Goal: Task Accomplishment & Management: Complete application form

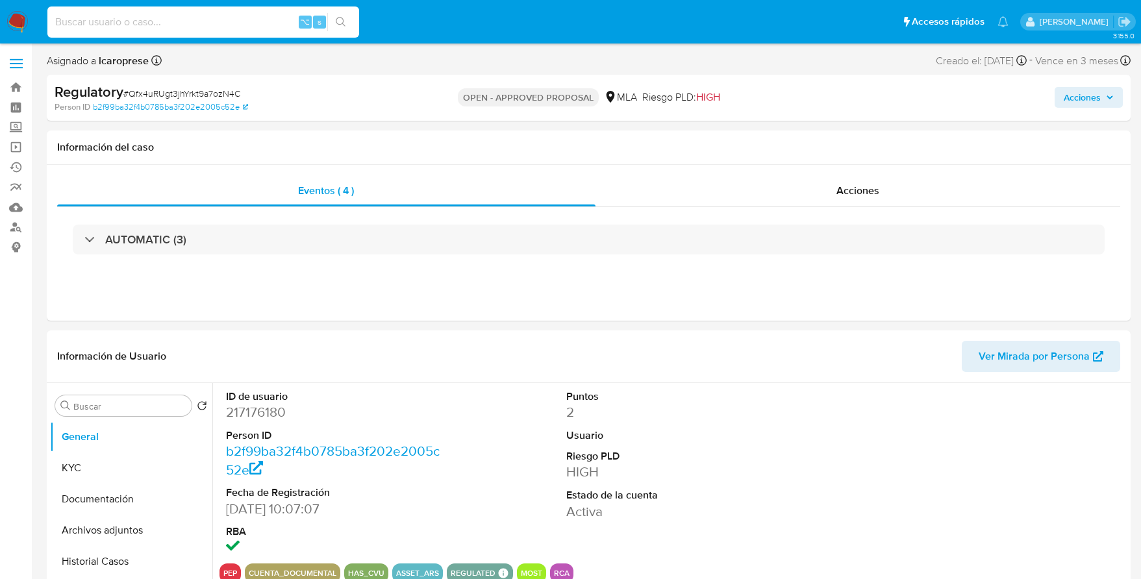
select select "10"
type input "426105717"
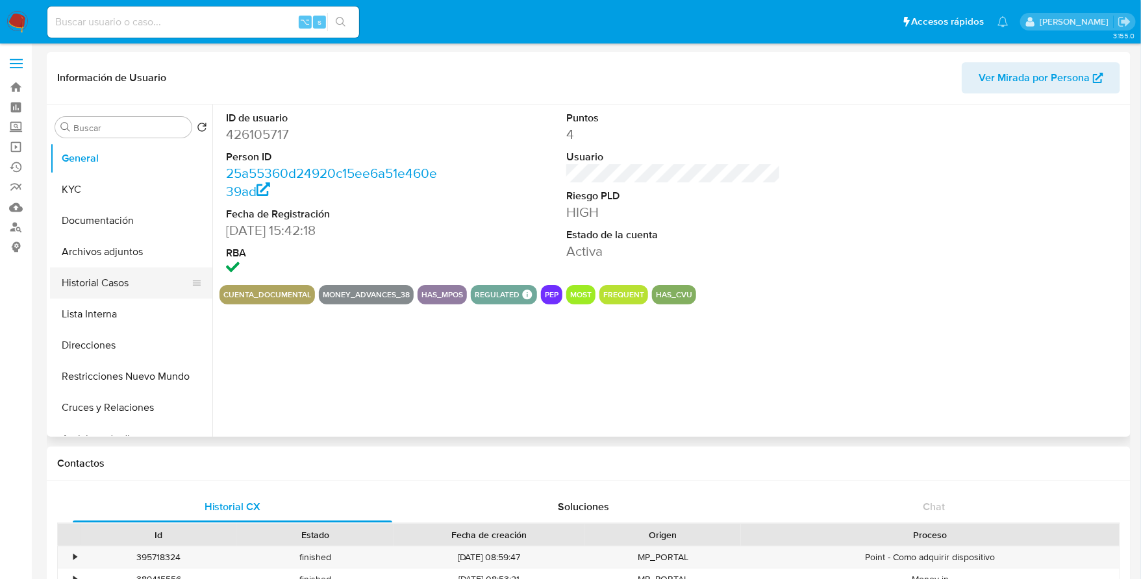
click at [121, 277] on button "Historial Casos" at bounding box center [126, 282] width 152 height 31
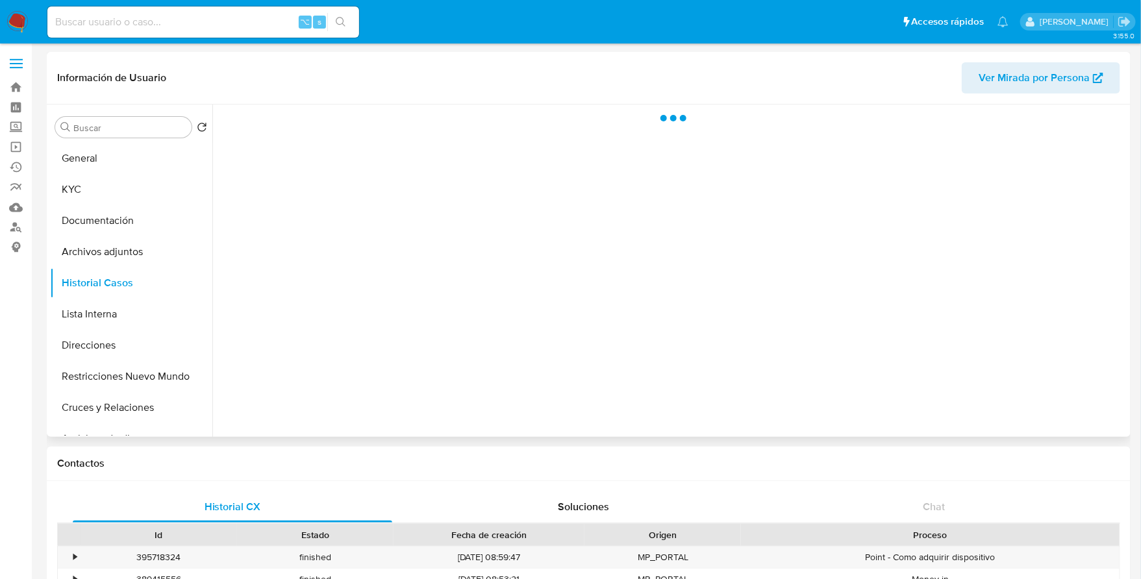
select select "10"
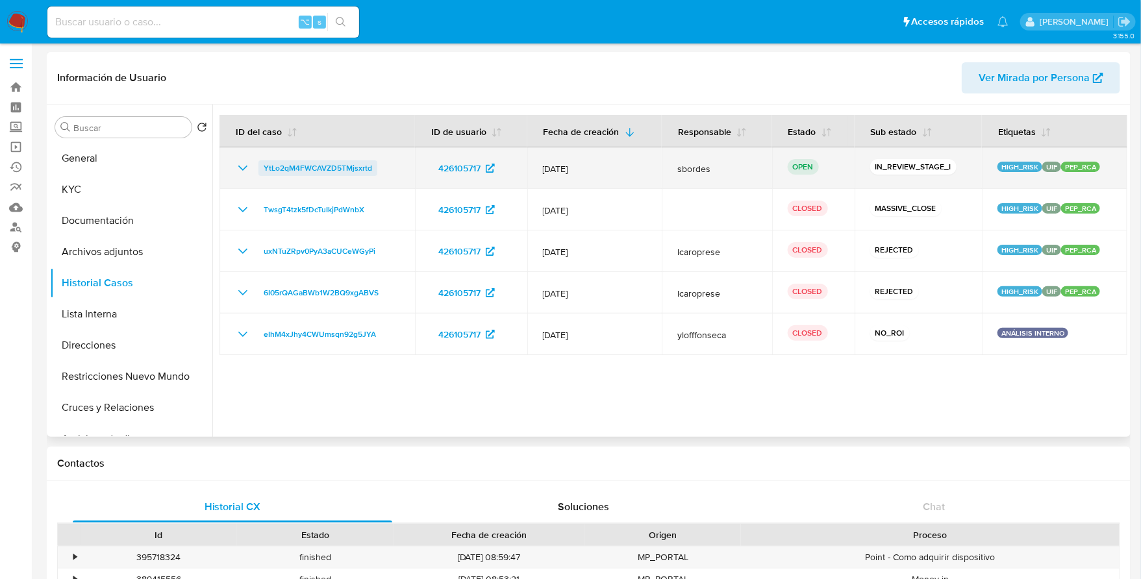
click at [330, 167] on span "YtLo2qM4FWCAVZD5TMjsxrtd" at bounding box center [318, 168] width 108 height 16
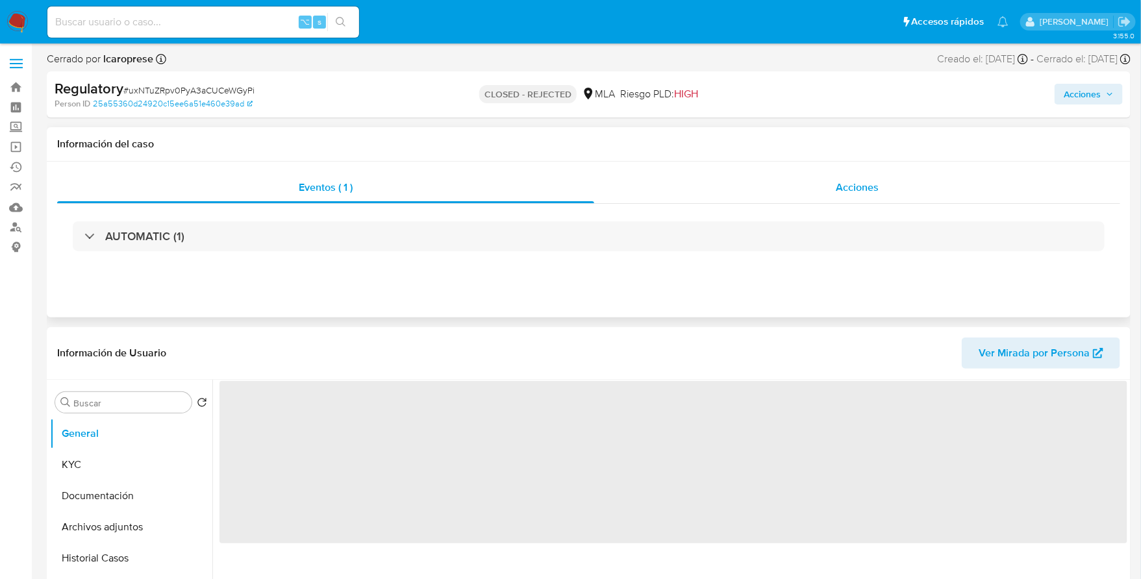
click at [922, 185] on div "Acciones" at bounding box center [857, 187] width 526 height 31
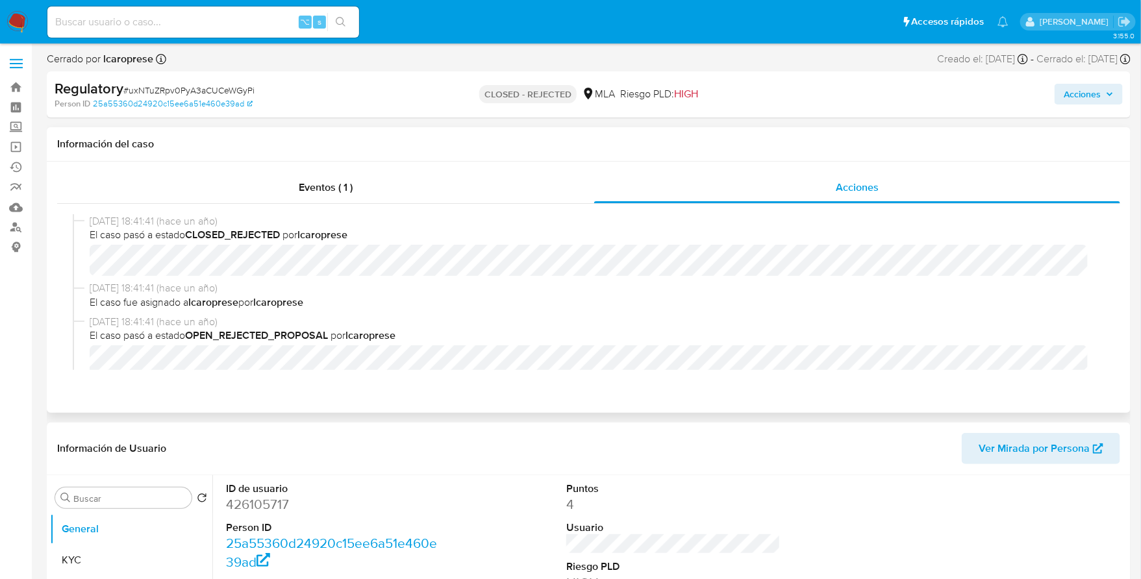
select select "10"
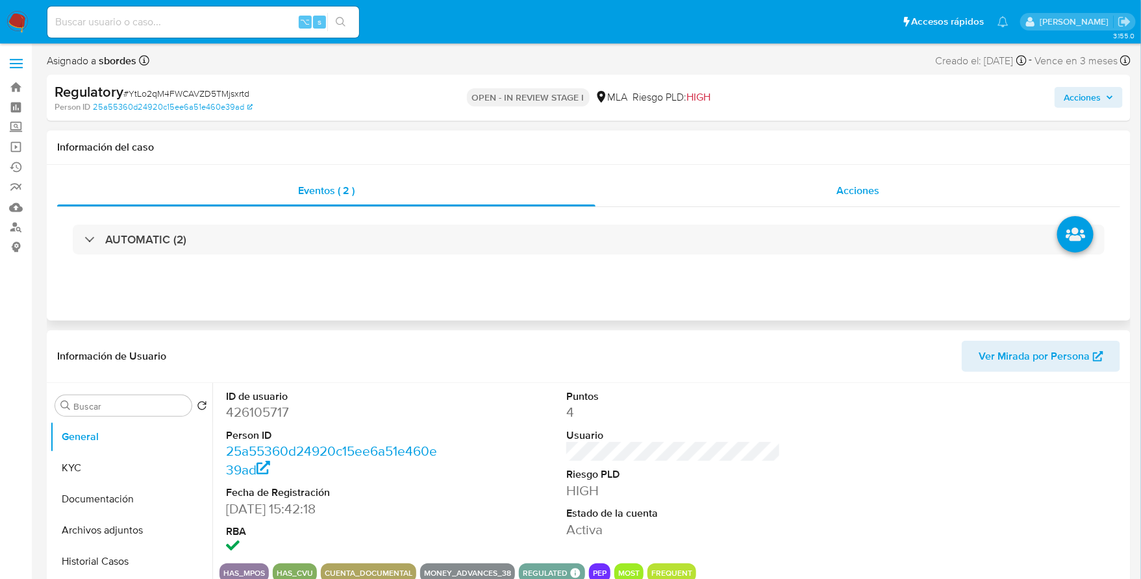
select select "10"
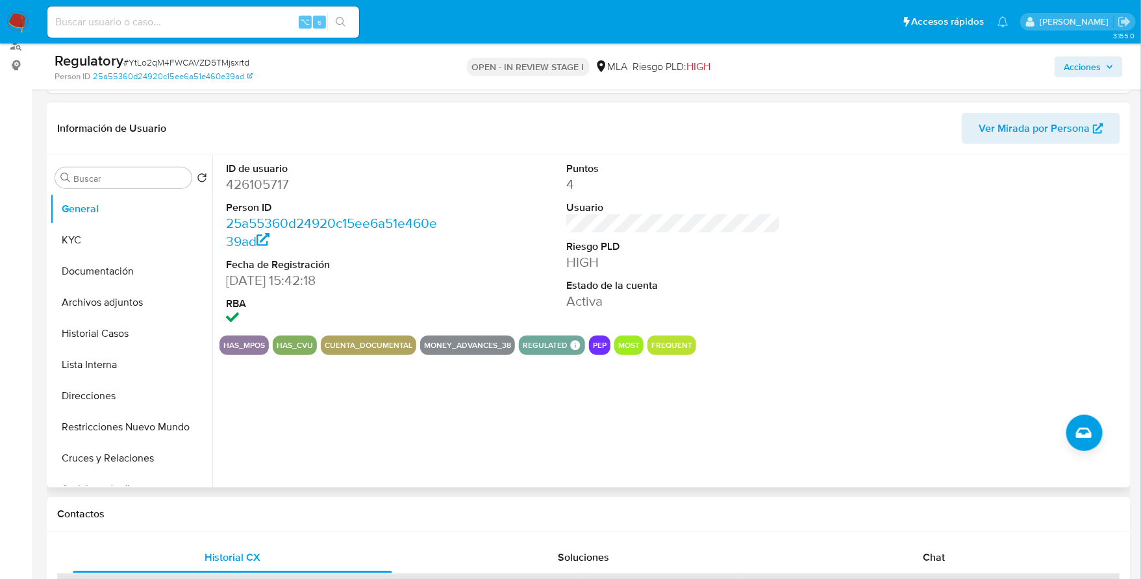
scroll to position [264, 0]
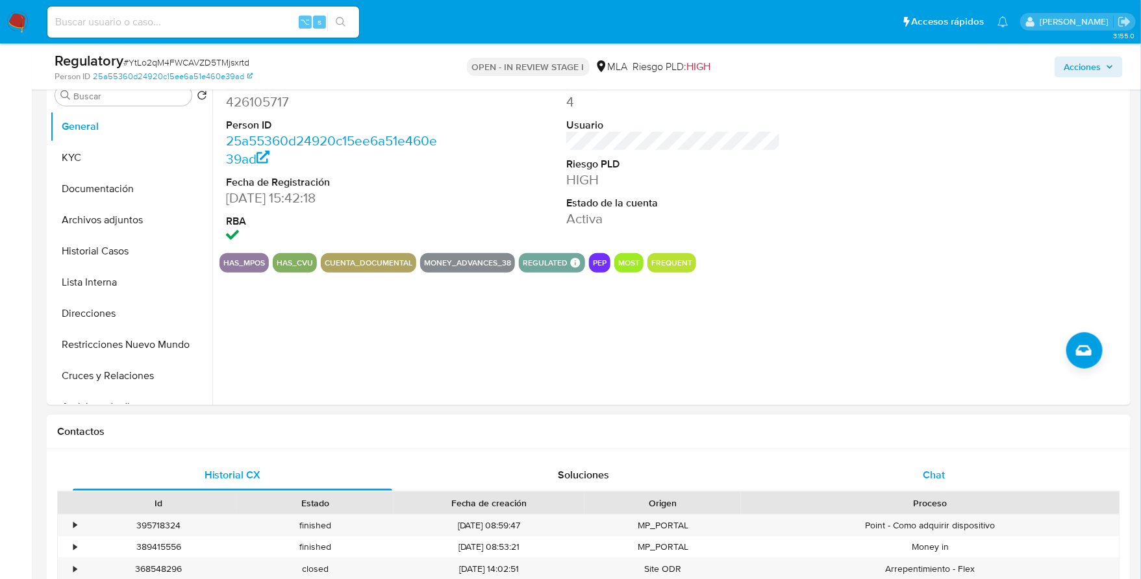
click at [893, 473] on div "Chat" at bounding box center [933, 475] width 319 height 31
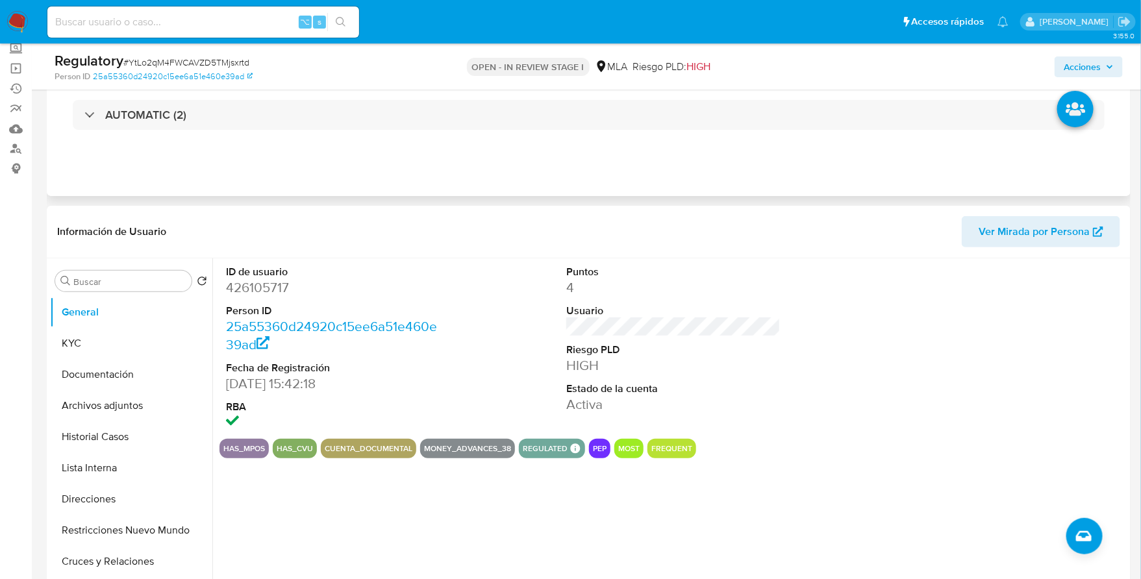
scroll to position [146, 0]
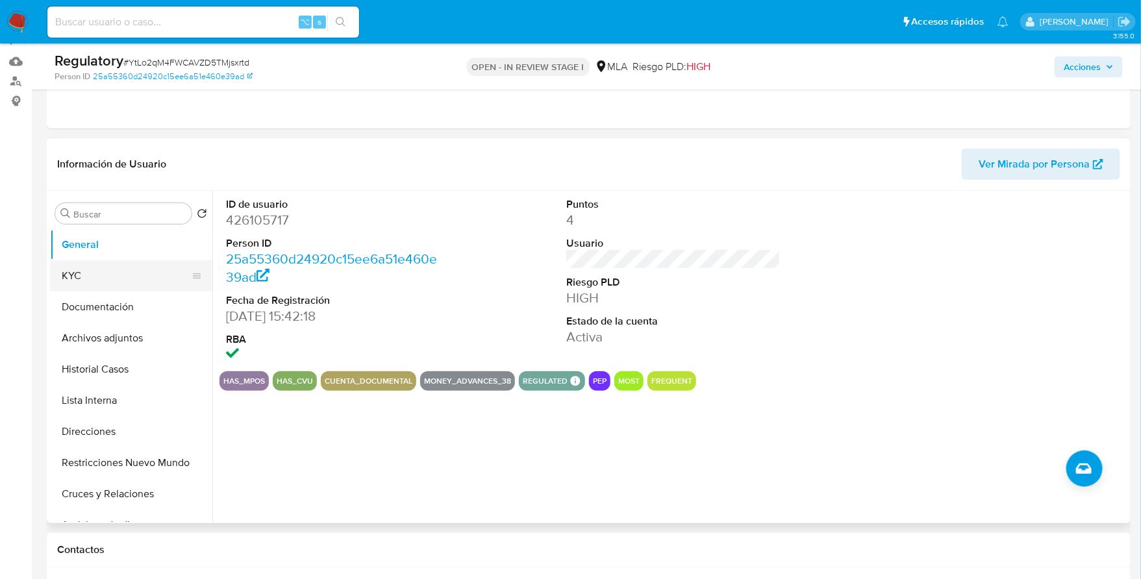
click at [145, 280] on button "KYC" at bounding box center [126, 275] width 152 height 31
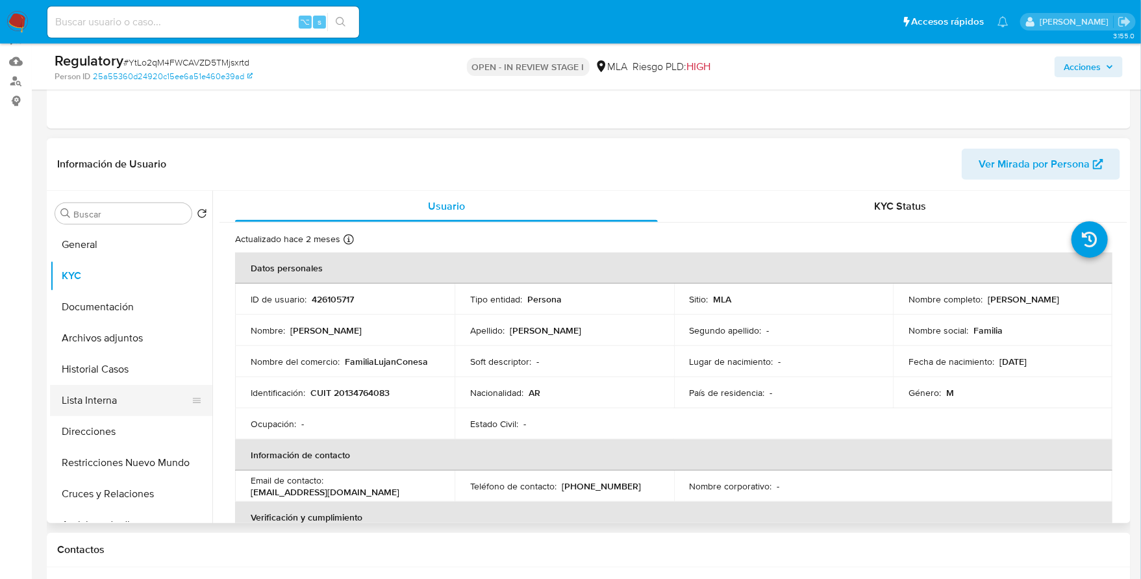
click at [92, 396] on button "Lista Interna" at bounding box center [126, 400] width 152 height 31
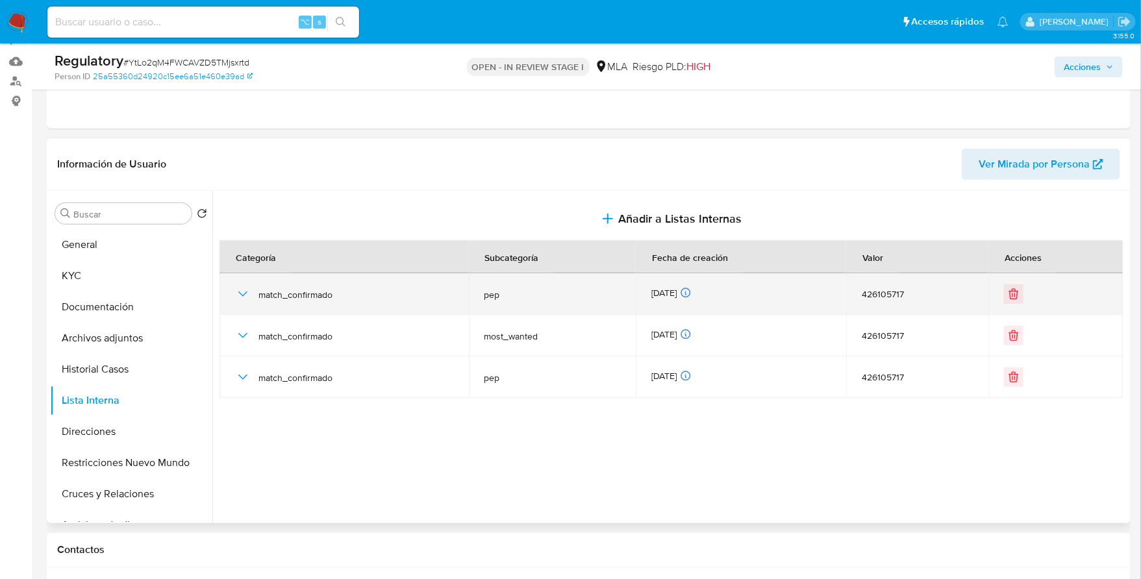
click at [237, 286] on icon "button" at bounding box center [243, 294] width 16 height 16
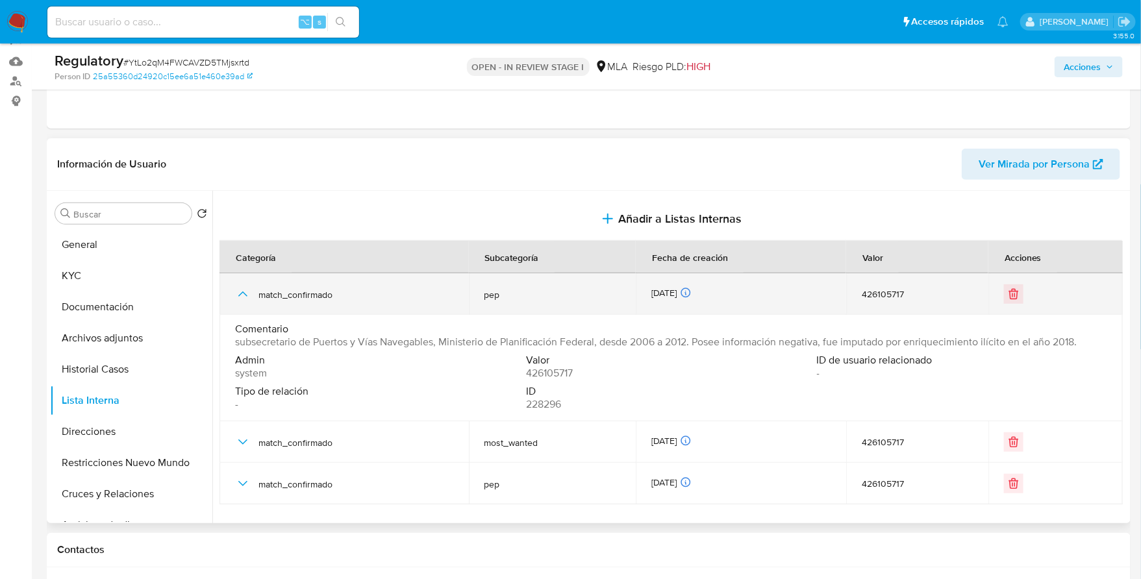
click at [237, 286] on icon "button" at bounding box center [243, 294] width 16 height 16
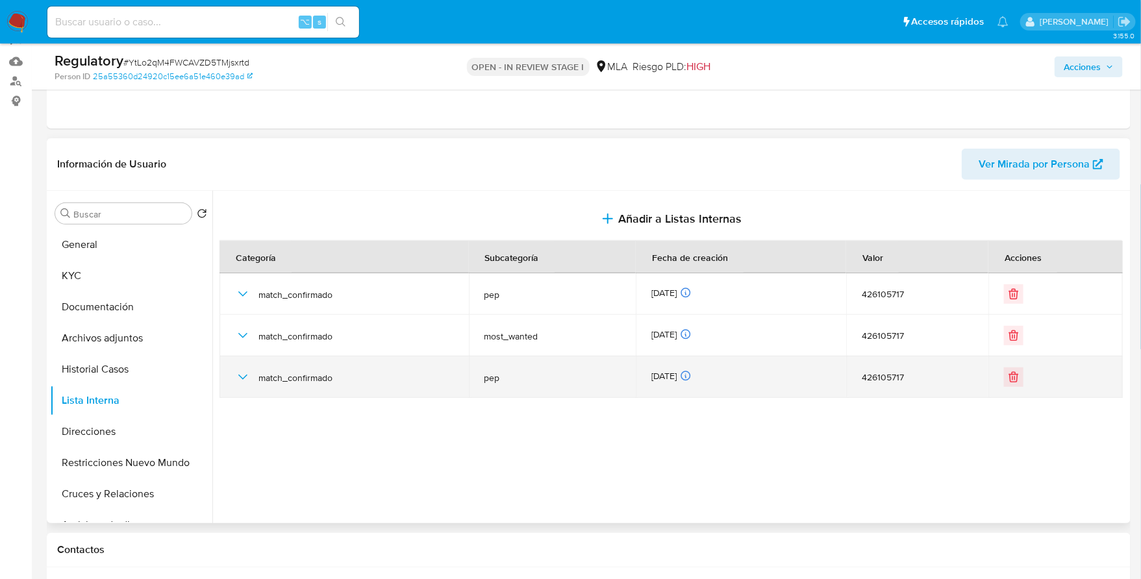
click at [240, 370] on icon "button" at bounding box center [243, 377] width 16 height 16
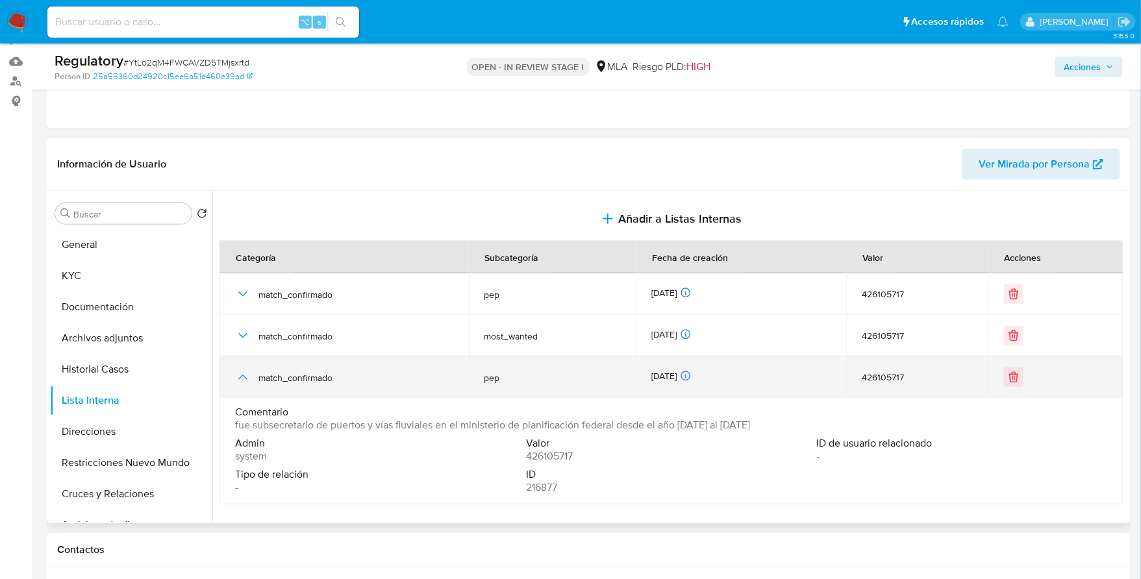
click at [240, 370] on icon "button" at bounding box center [243, 377] width 16 height 16
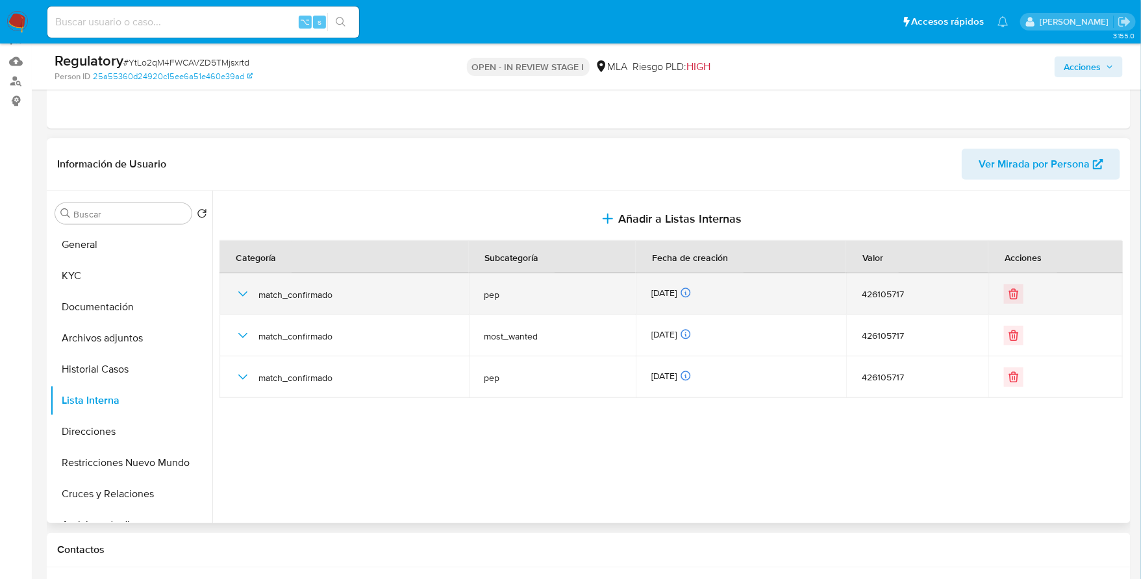
click at [242, 286] on icon "button" at bounding box center [243, 294] width 16 height 16
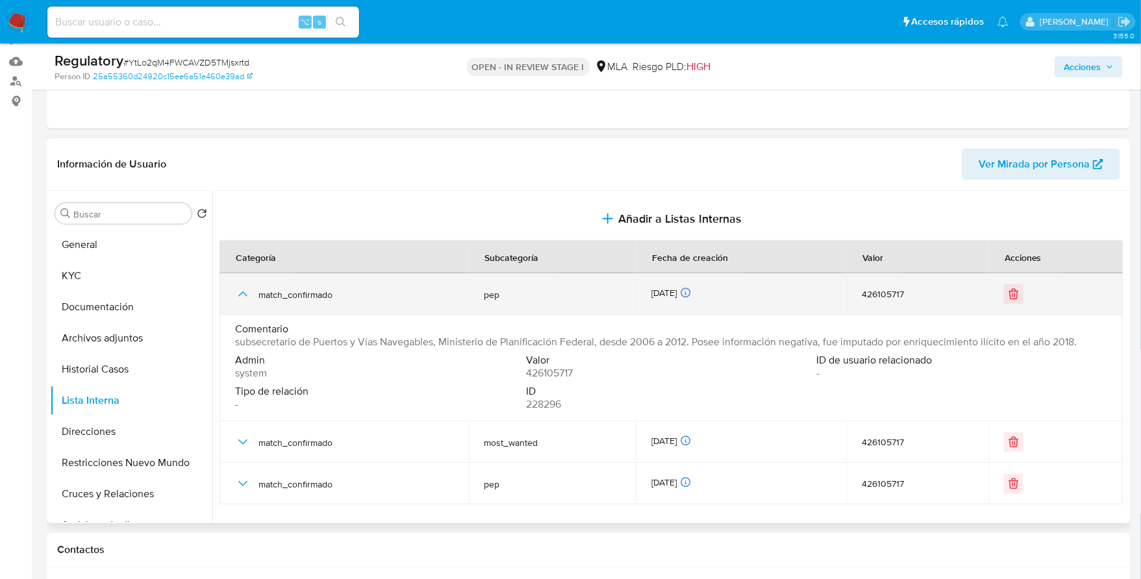
click at [241, 286] on icon "button" at bounding box center [243, 294] width 16 height 16
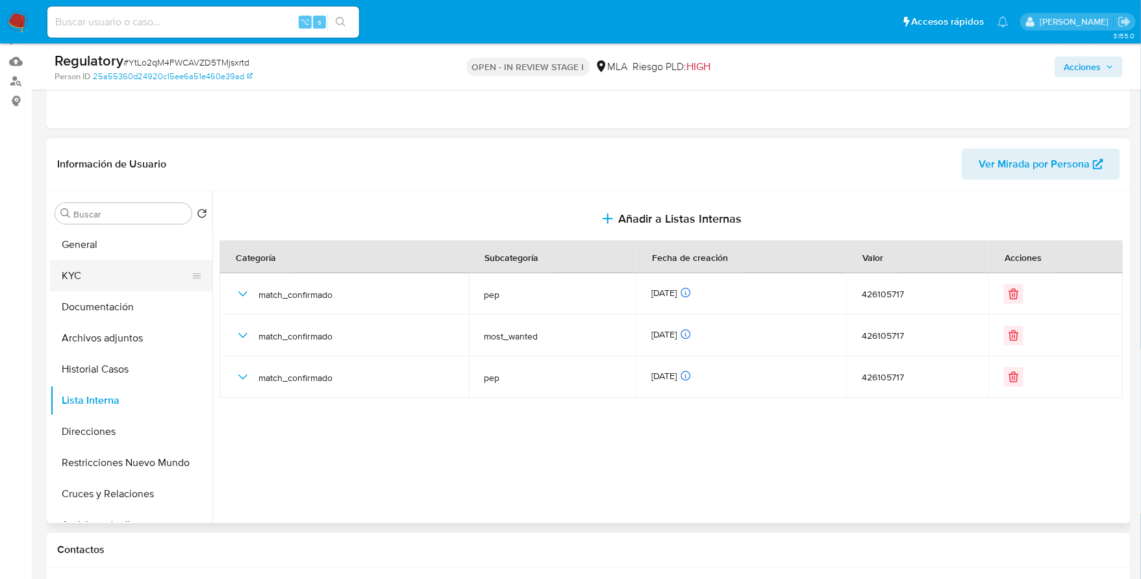
click at [70, 275] on button "KYC" at bounding box center [126, 275] width 152 height 31
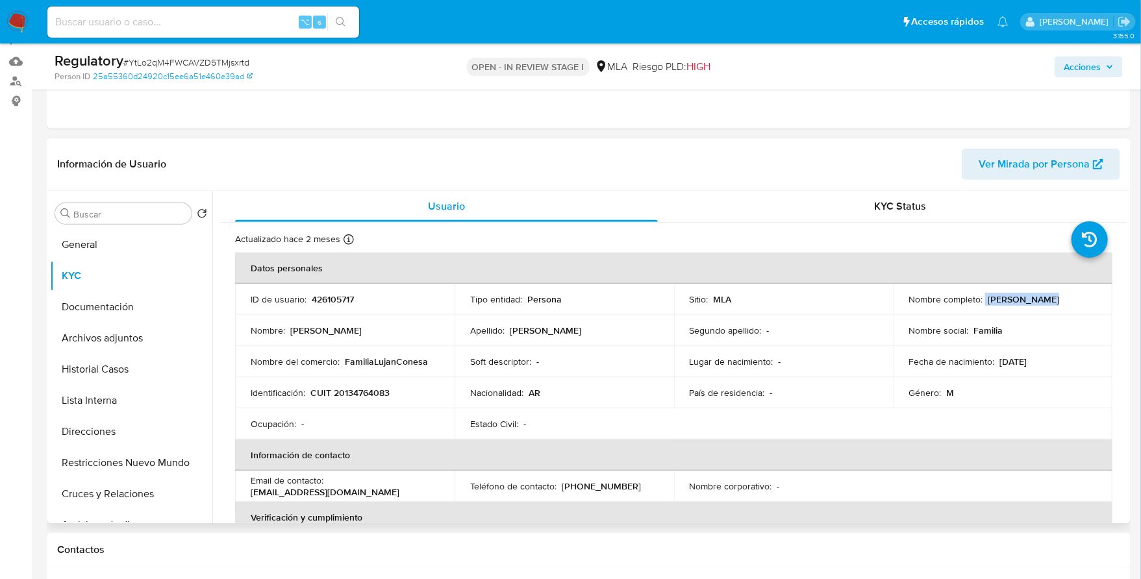
drag, startPoint x: 982, startPoint y: 299, endPoint x: 1039, endPoint y: 299, distance: 57.1
click at [1039, 299] on div "Nombre completo : [PERSON_NAME]" at bounding box center [1002, 299] width 188 height 12
copy div "[PERSON_NAME]"
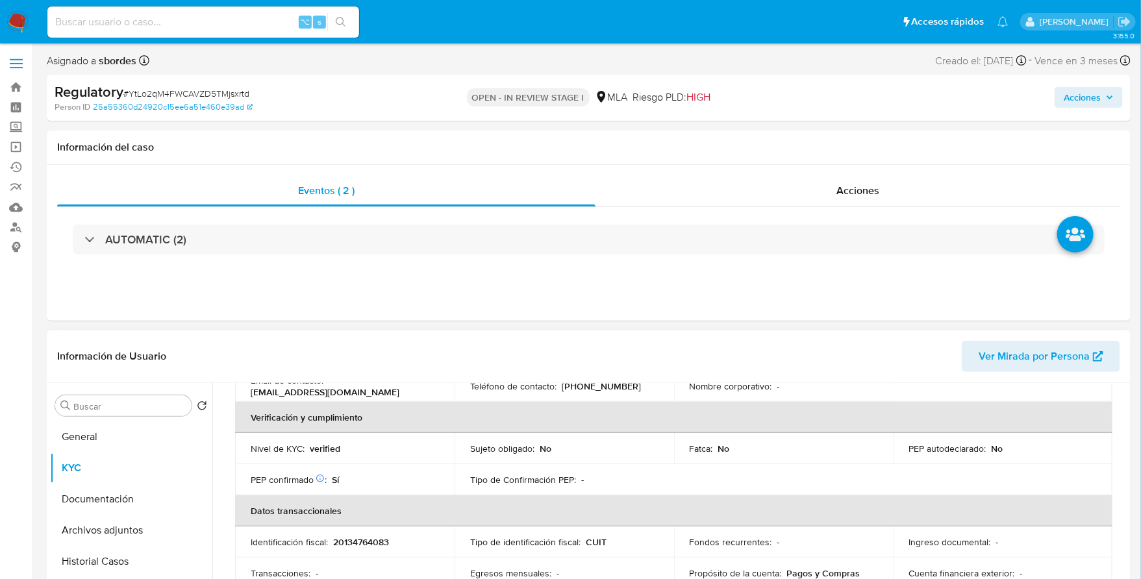
scroll to position [0, 0]
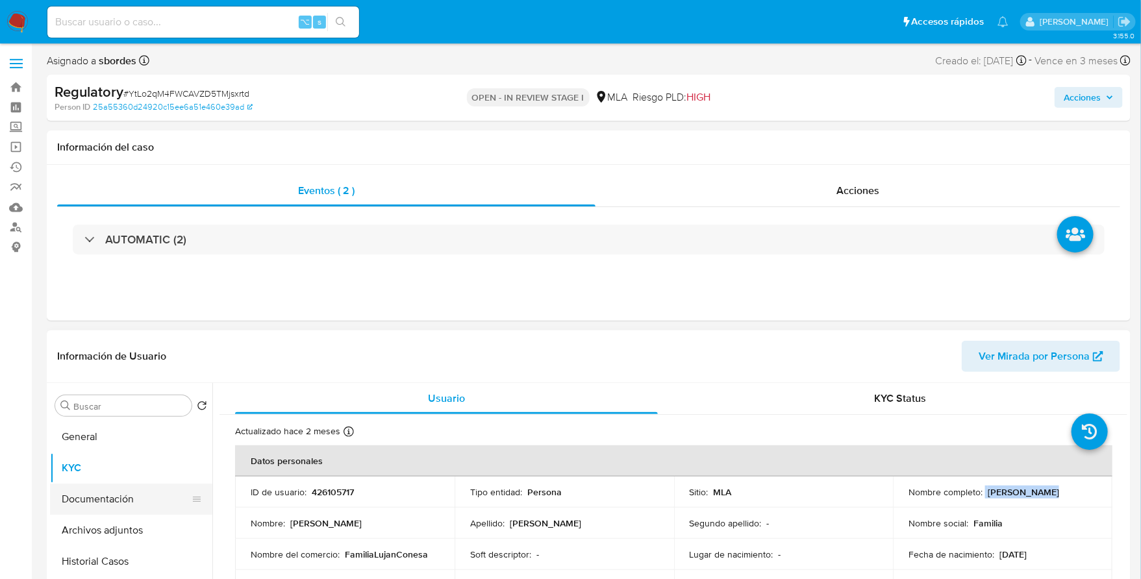
click at [125, 495] on button "Documentación" at bounding box center [126, 499] width 152 height 31
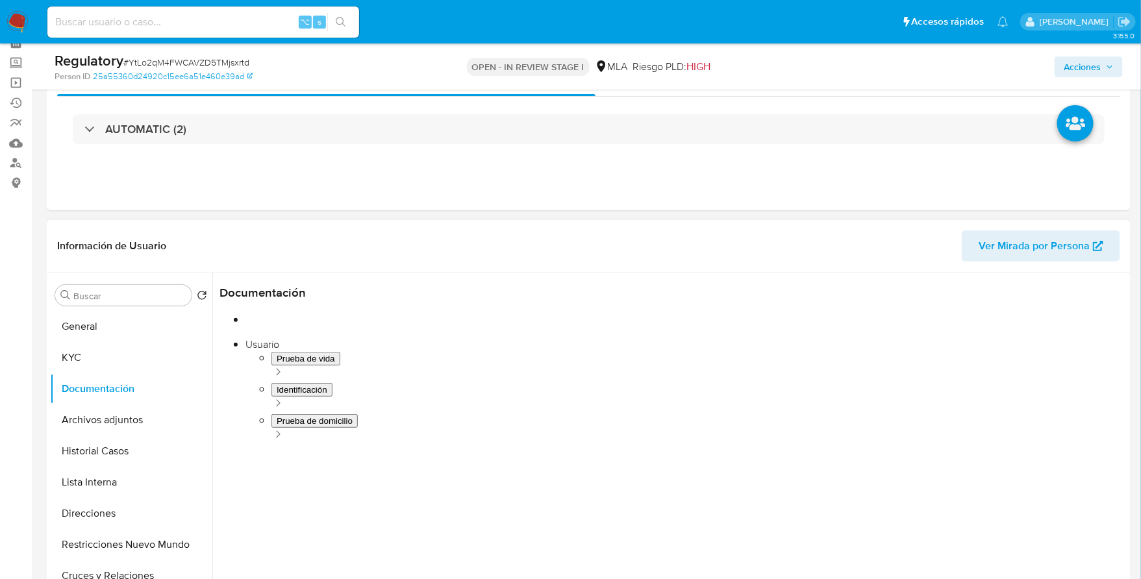
scroll to position [130, 0]
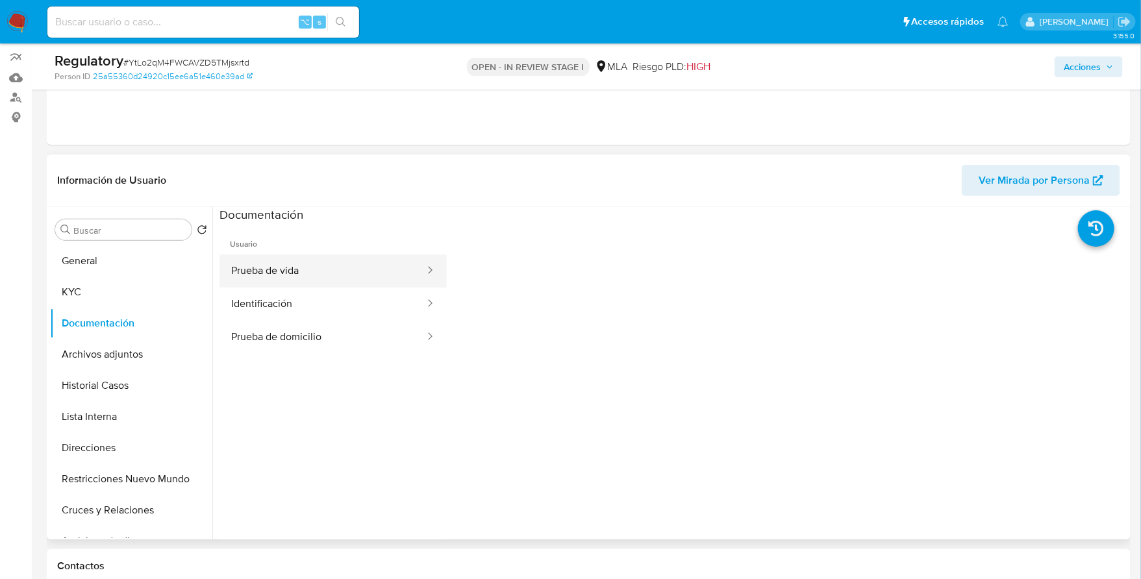
click at [275, 263] on button "Prueba de vida" at bounding box center [322, 270] width 206 height 33
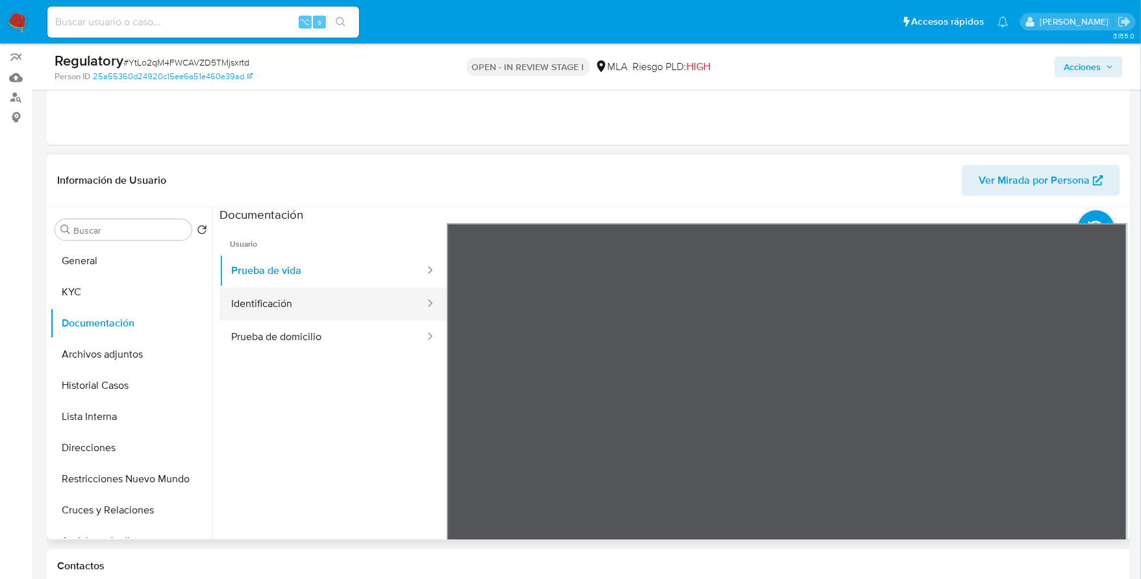
click at [324, 309] on button "Identificación" at bounding box center [322, 304] width 206 height 33
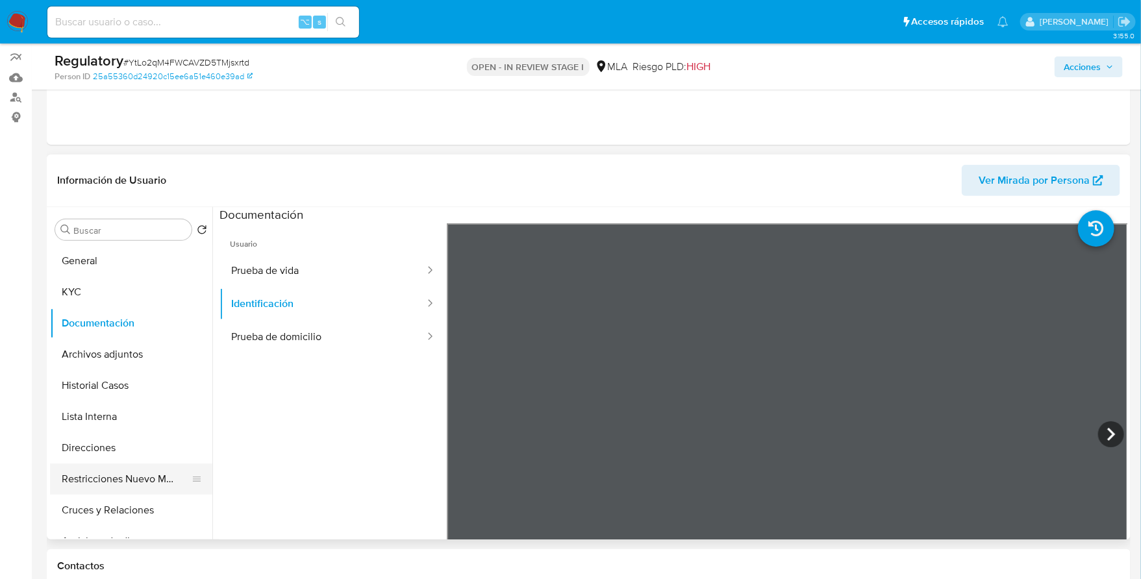
click at [113, 481] on button "Restricciones Nuevo Mundo" at bounding box center [126, 478] width 152 height 31
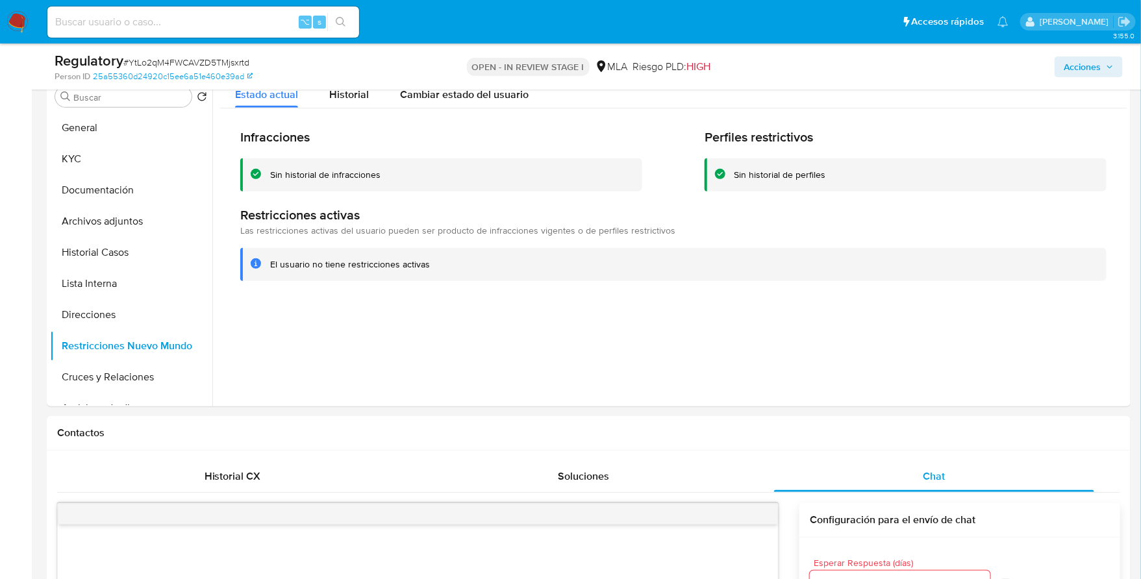
scroll to position [59, 0]
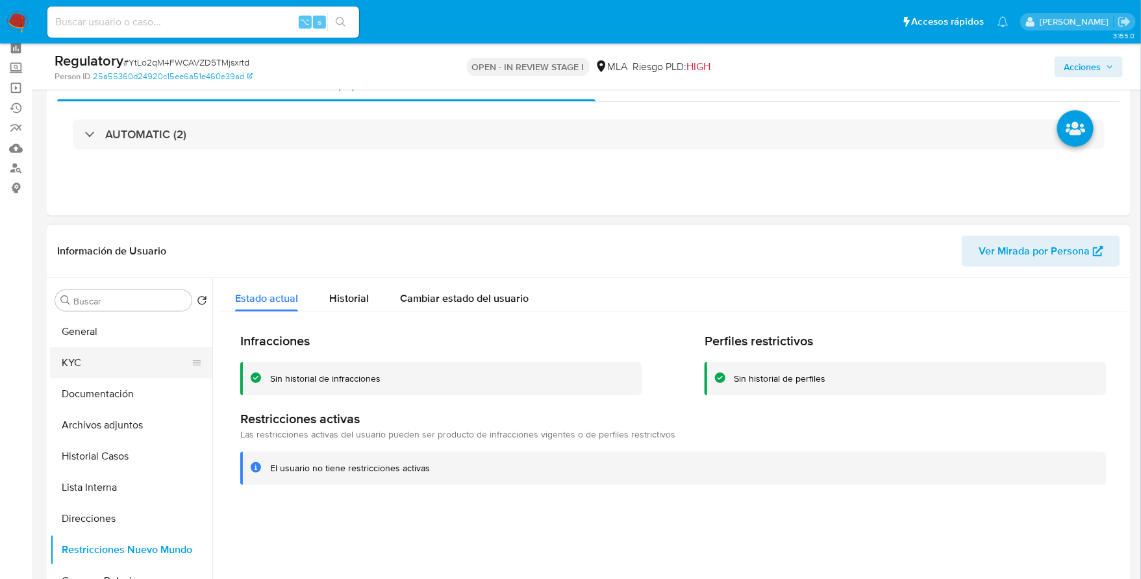
click at [94, 365] on button "KYC" at bounding box center [126, 362] width 152 height 31
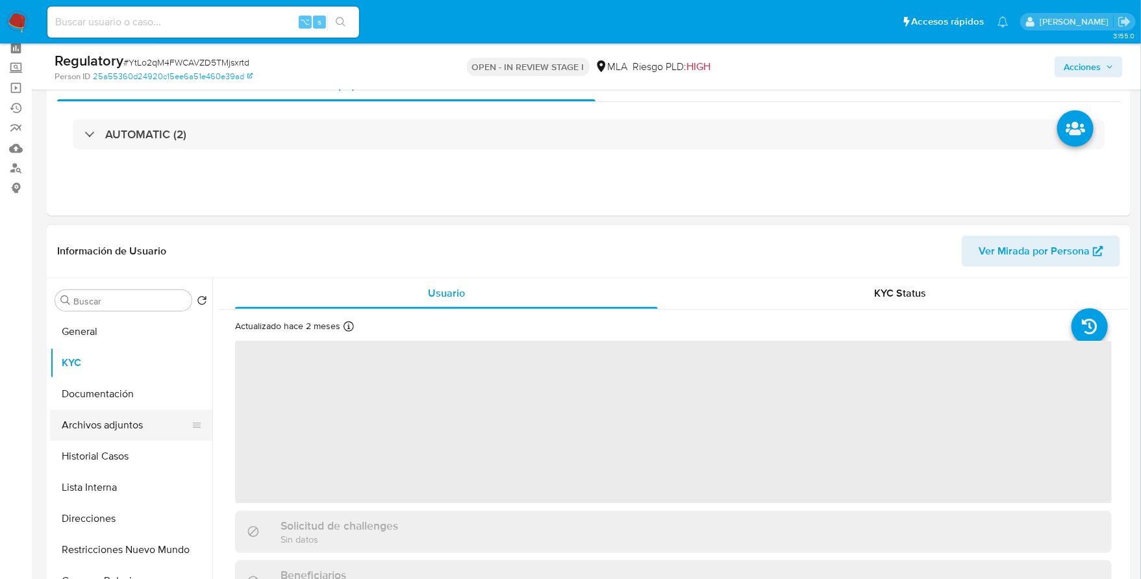
click at [114, 410] on button "Archivos adjuntos" at bounding box center [126, 425] width 152 height 31
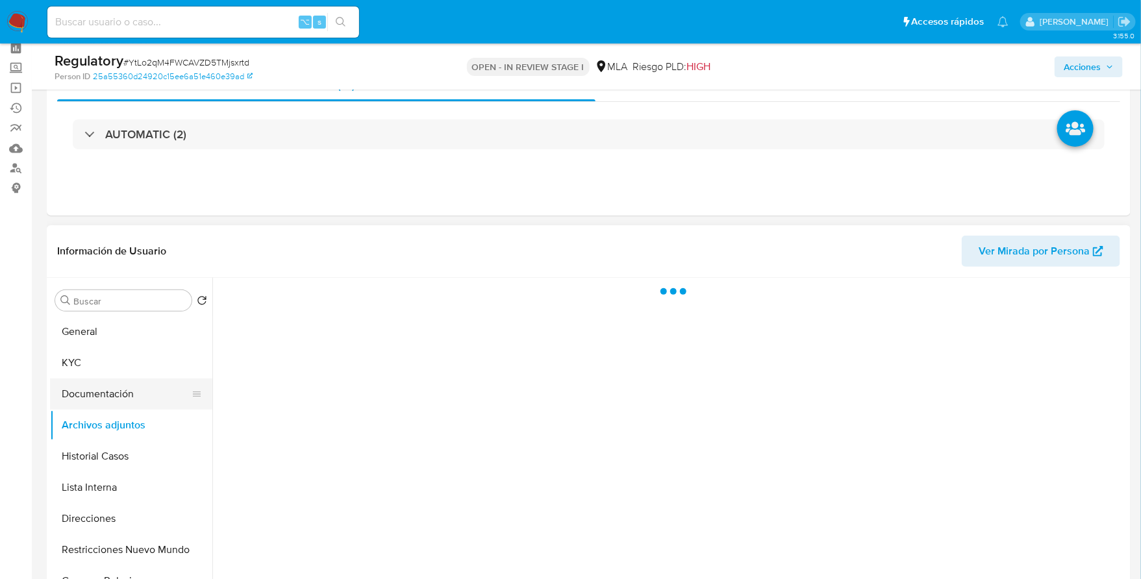
click at [116, 393] on button "Documentación" at bounding box center [126, 393] width 152 height 31
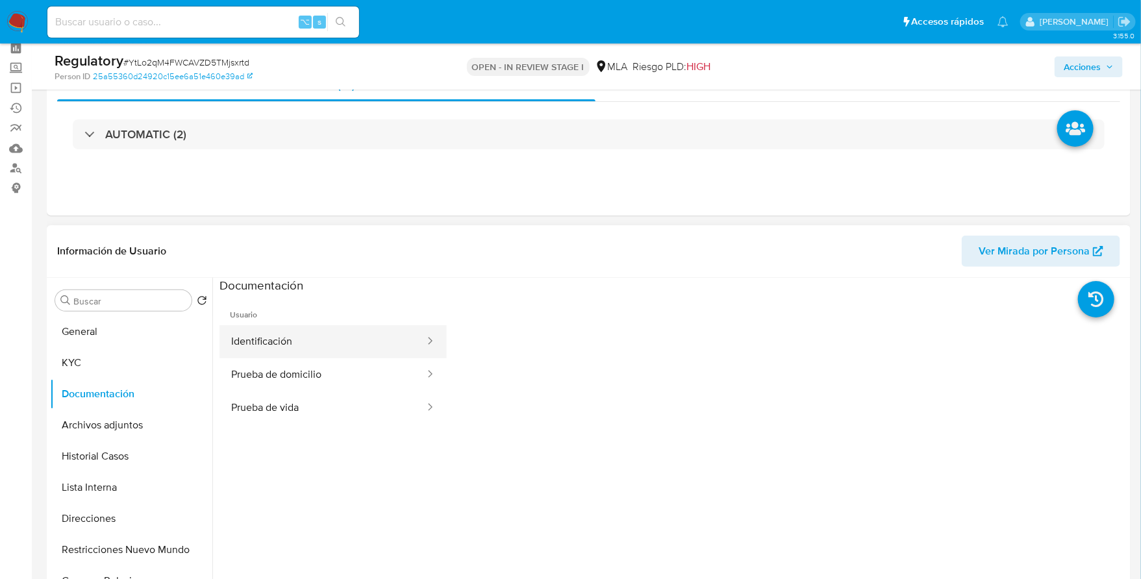
click at [323, 330] on button "Identificación" at bounding box center [322, 341] width 206 height 33
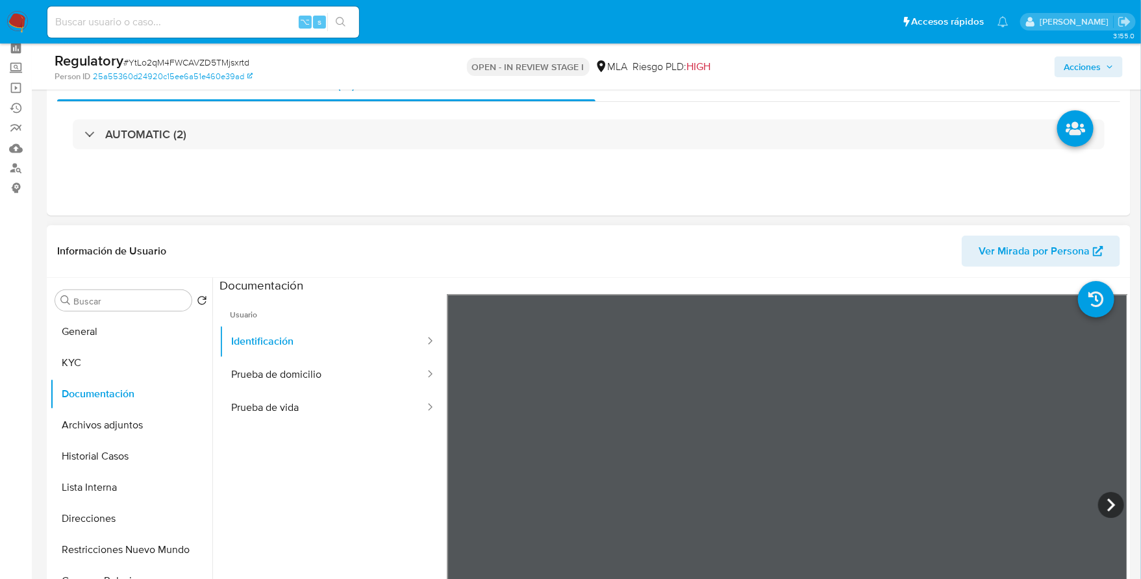
click at [815, 286] on section at bounding box center [672, 494] width 907 height 432
click at [127, 362] on button "KYC" at bounding box center [126, 362] width 152 height 31
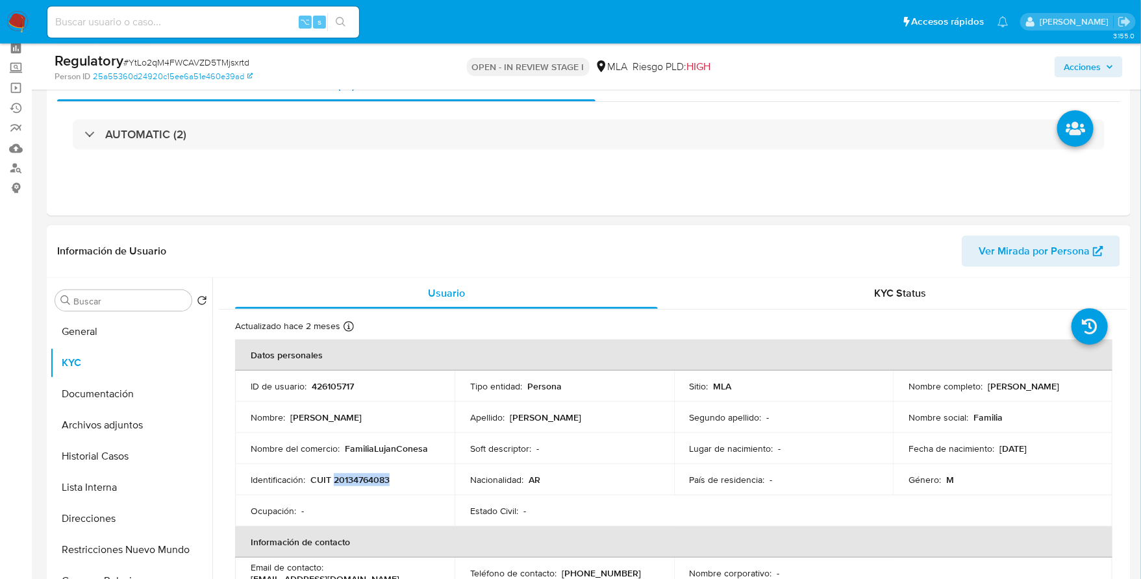
copy p "20134764083"
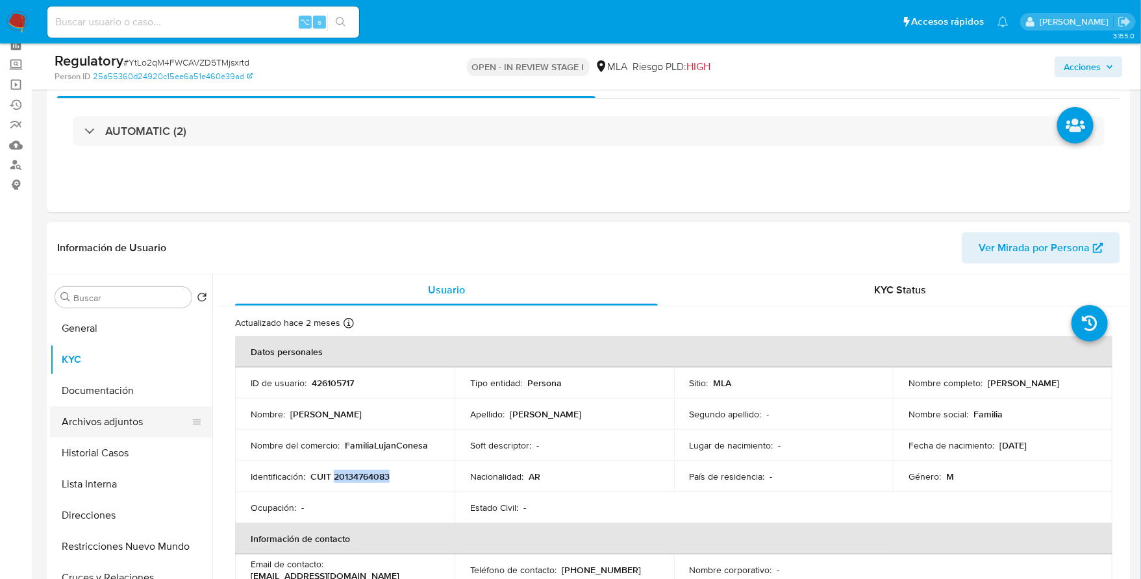
scroll to position [84, 0]
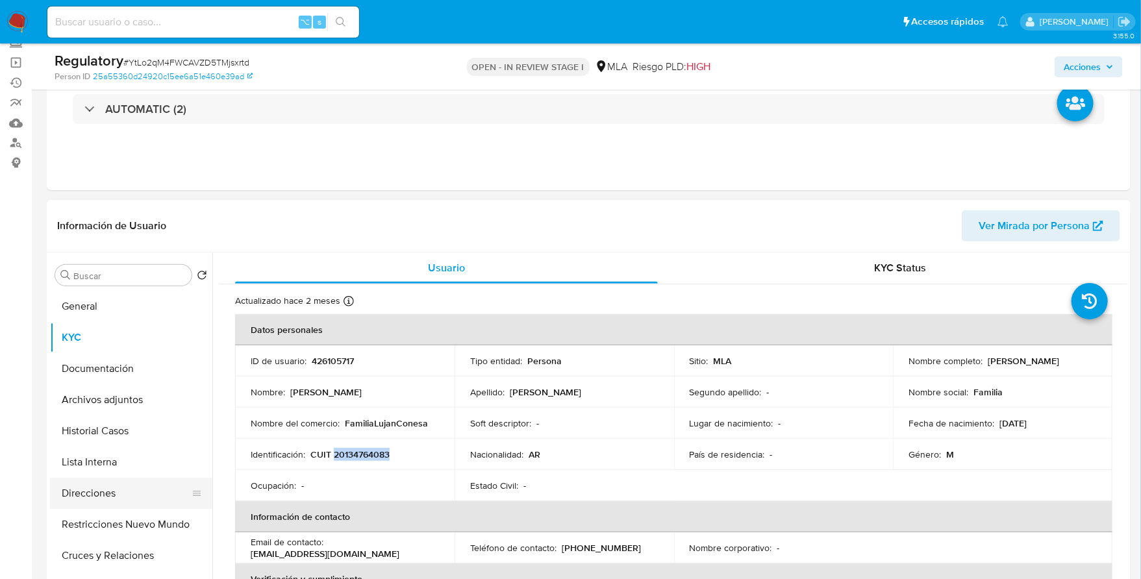
click at [110, 488] on button "Direcciones" at bounding box center [126, 493] width 152 height 31
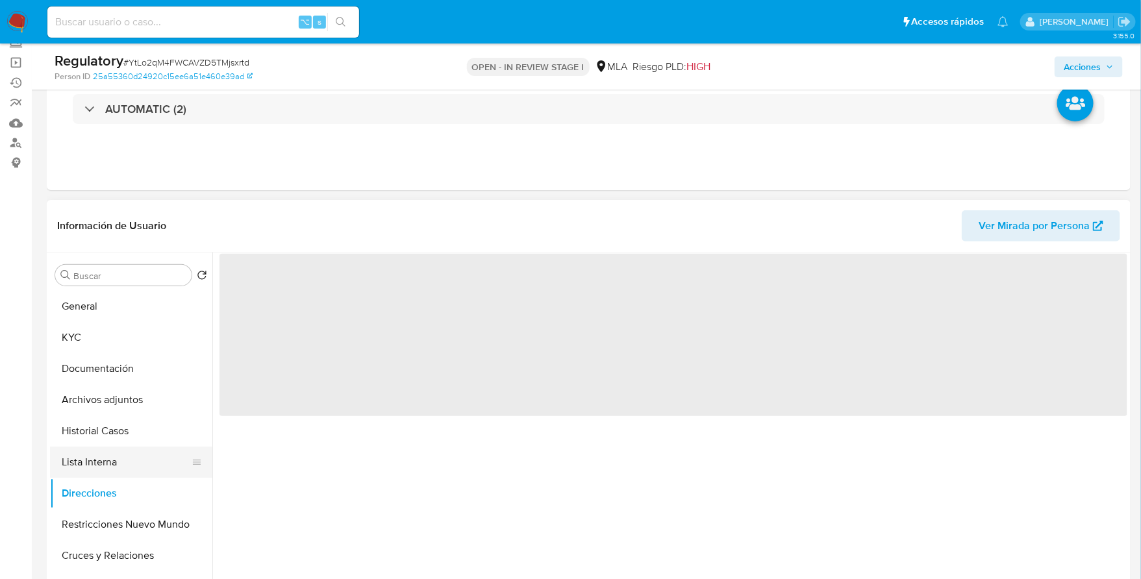
click at [122, 447] on button "Lista Interna" at bounding box center [126, 462] width 152 height 31
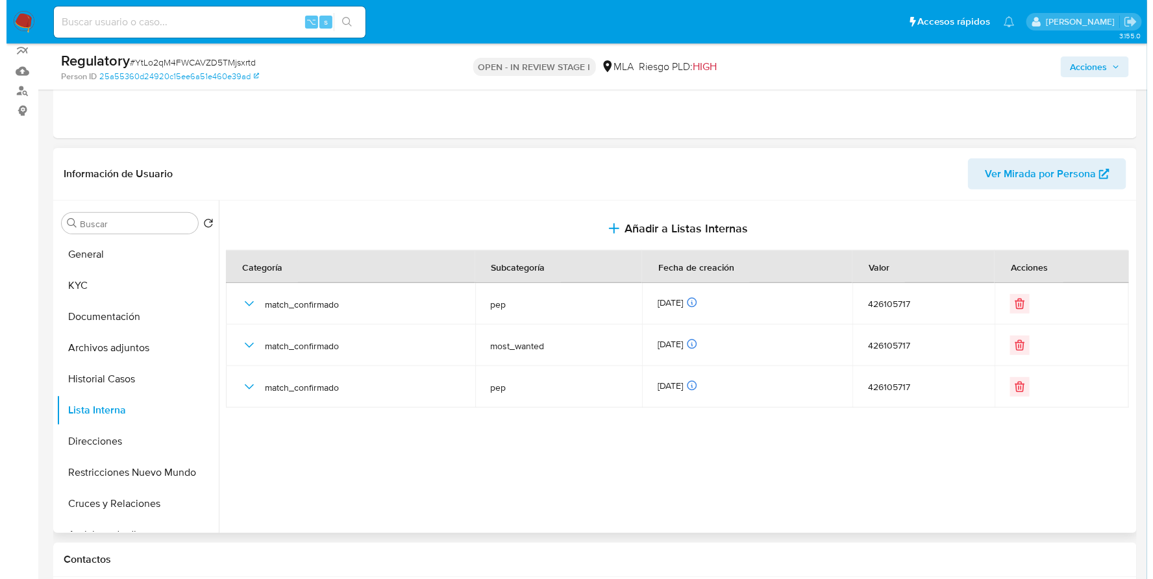
scroll to position [212, 0]
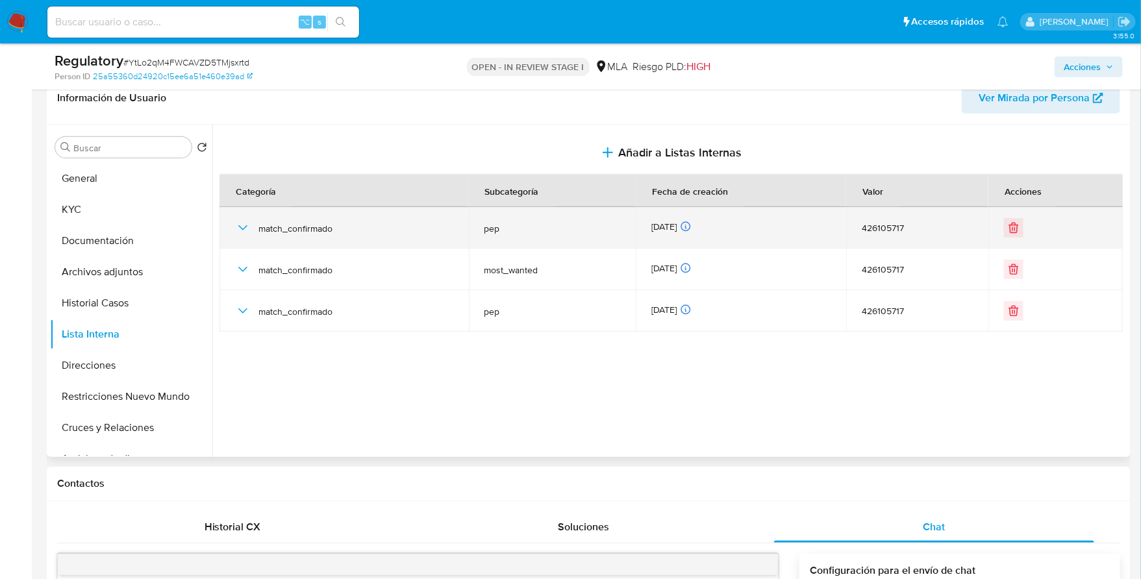
click at [241, 226] on icon "button" at bounding box center [243, 228] width 16 height 16
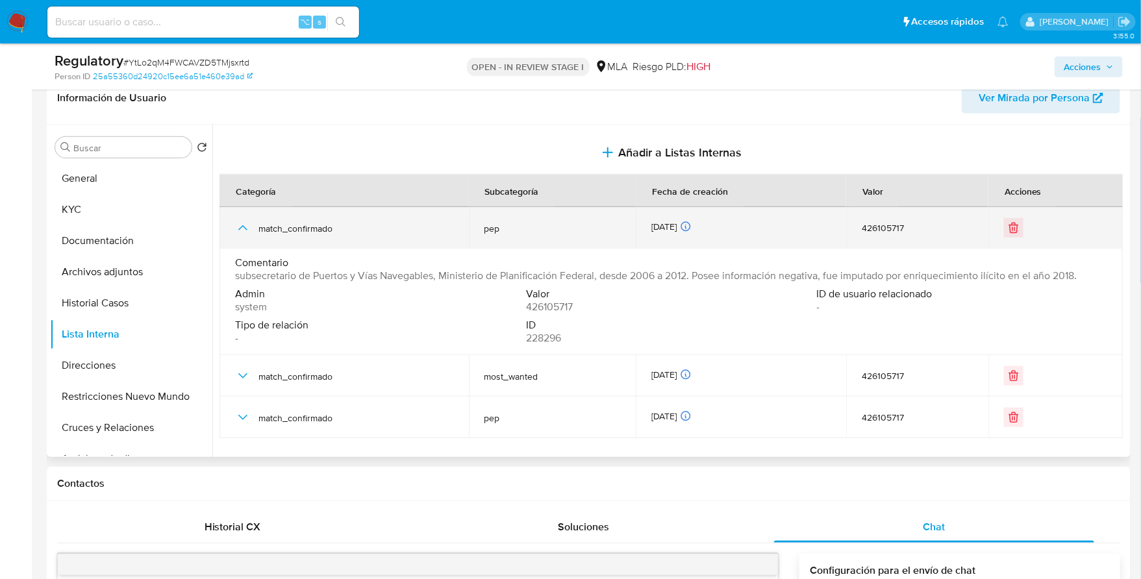
click at [241, 226] on icon "button" at bounding box center [243, 228] width 16 height 16
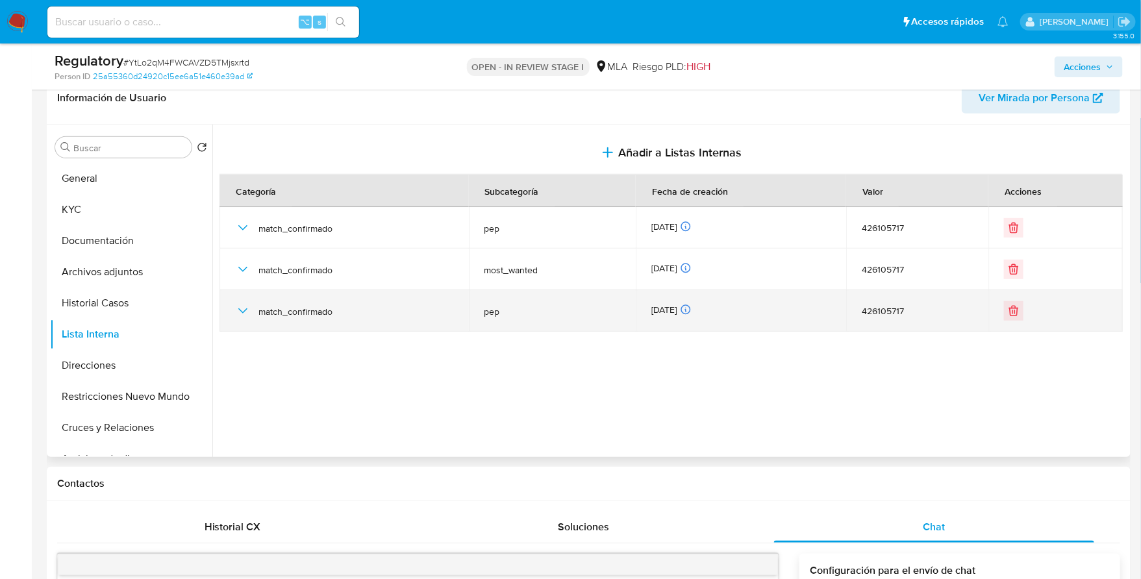
click at [230, 315] on td "match_confirmado" at bounding box center [343, 311] width 249 height 42
click at [232, 306] on td "match_confirmado" at bounding box center [343, 311] width 249 height 42
click at [243, 309] on icon "button" at bounding box center [243, 311] width 16 height 16
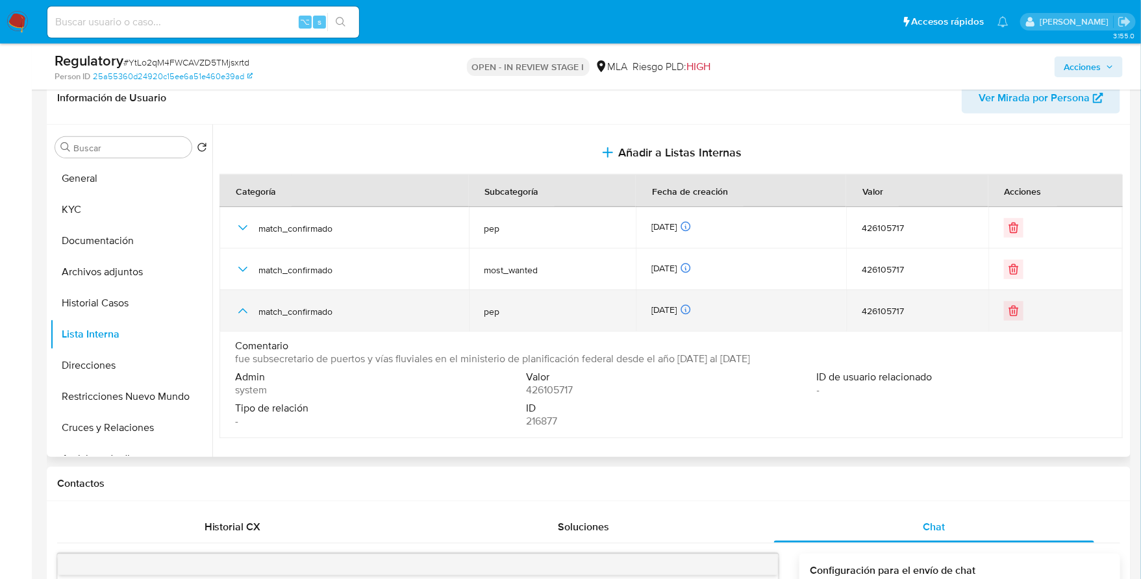
click at [243, 309] on icon "button" at bounding box center [243, 311] width 16 height 16
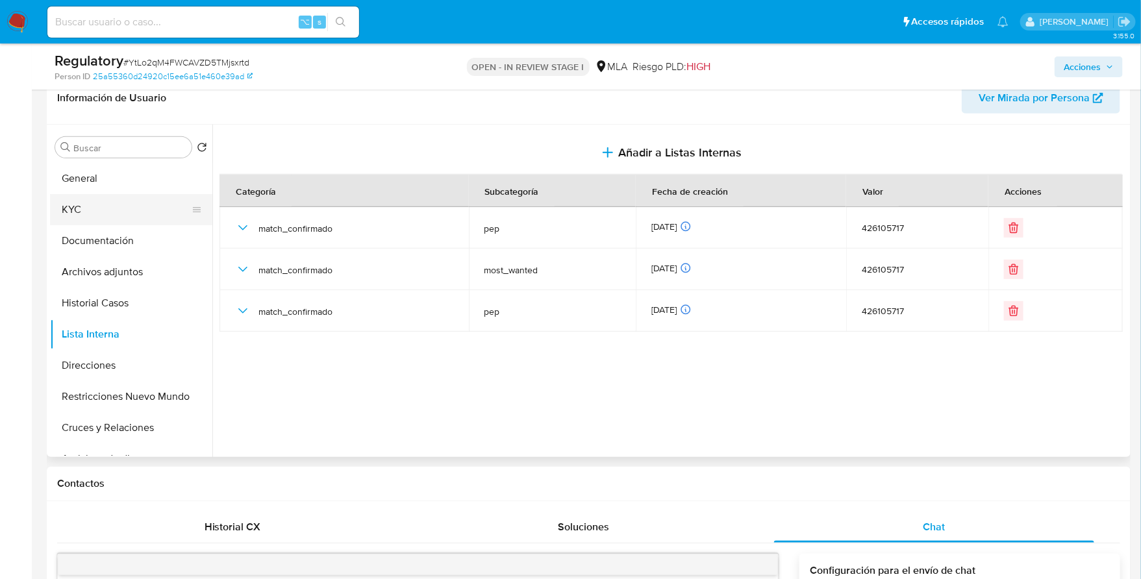
click at [77, 217] on button "KYC" at bounding box center [126, 209] width 152 height 31
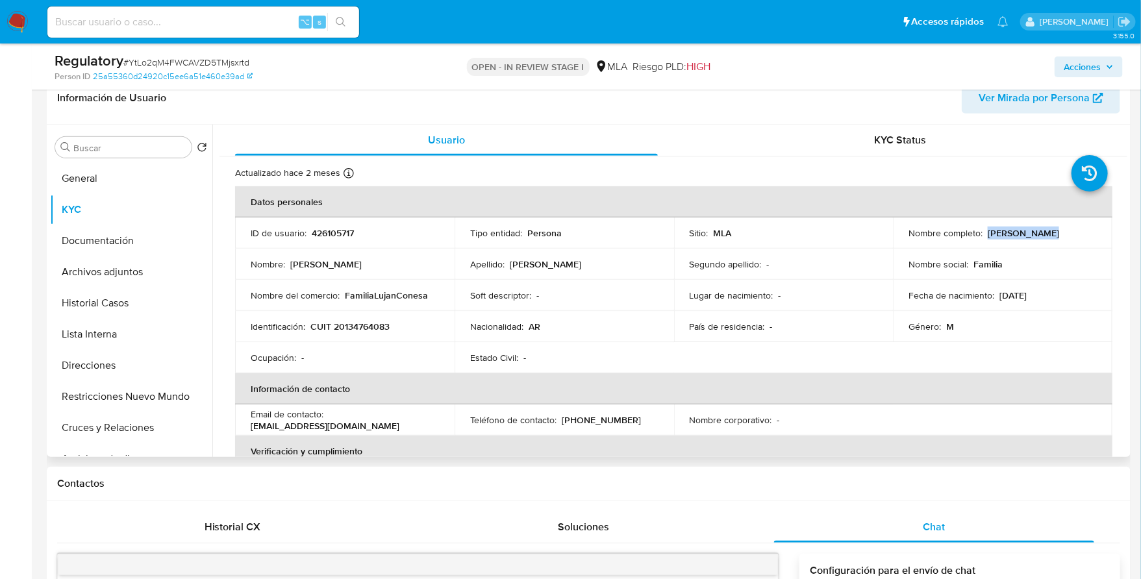
drag, startPoint x: 983, startPoint y: 236, endPoint x: 1050, endPoint y: 232, distance: 66.3
click at [1050, 232] on div "Nombre completo : [PERSON_NAME]" at bounding box center [1002, 233] width 188 height 12
copy p "[PERSON_NAME]"
click at [106, 302] on button "Historial Casos" at bounding box center [126, 303] width 152 height 31
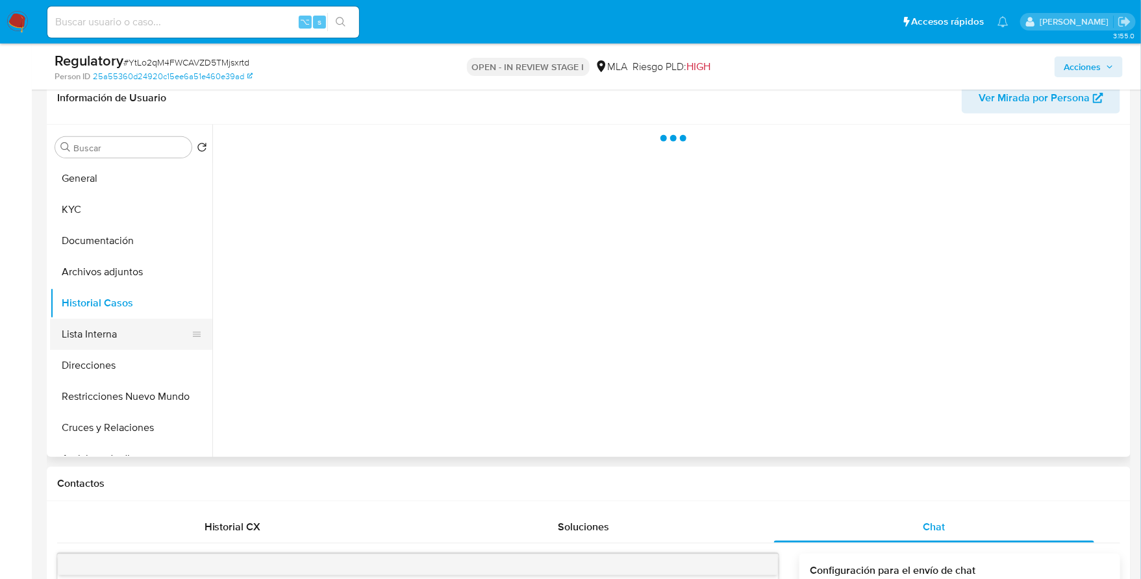
click at [105, 325] on button "Lista Interna" at bounding box center [126, 334] width 152 height 31
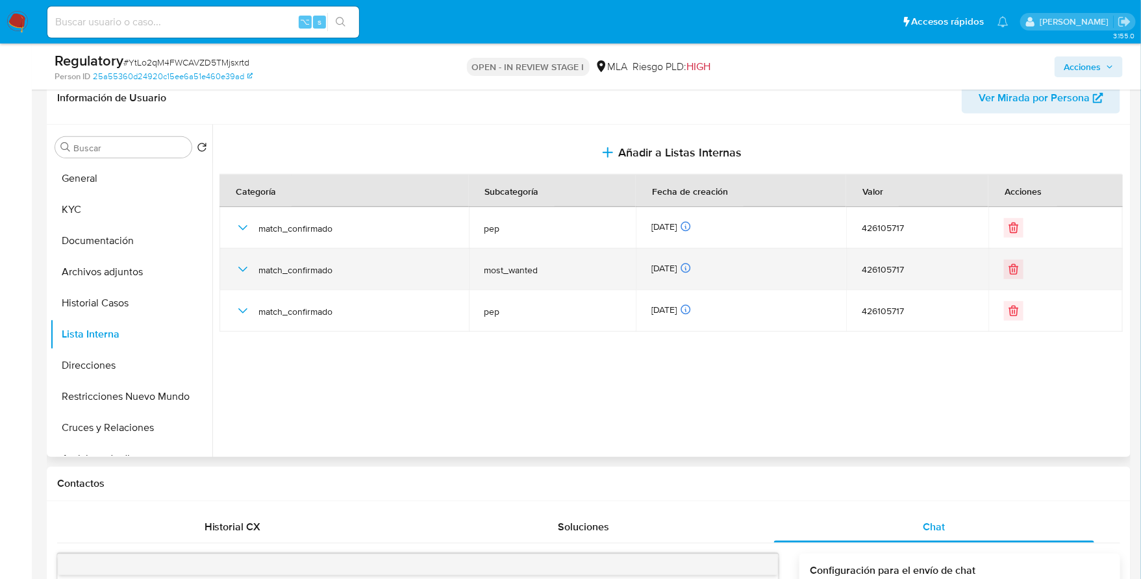
click at [237, 264] on icon "button" at bounding box center [243, 270] width 16 height 16
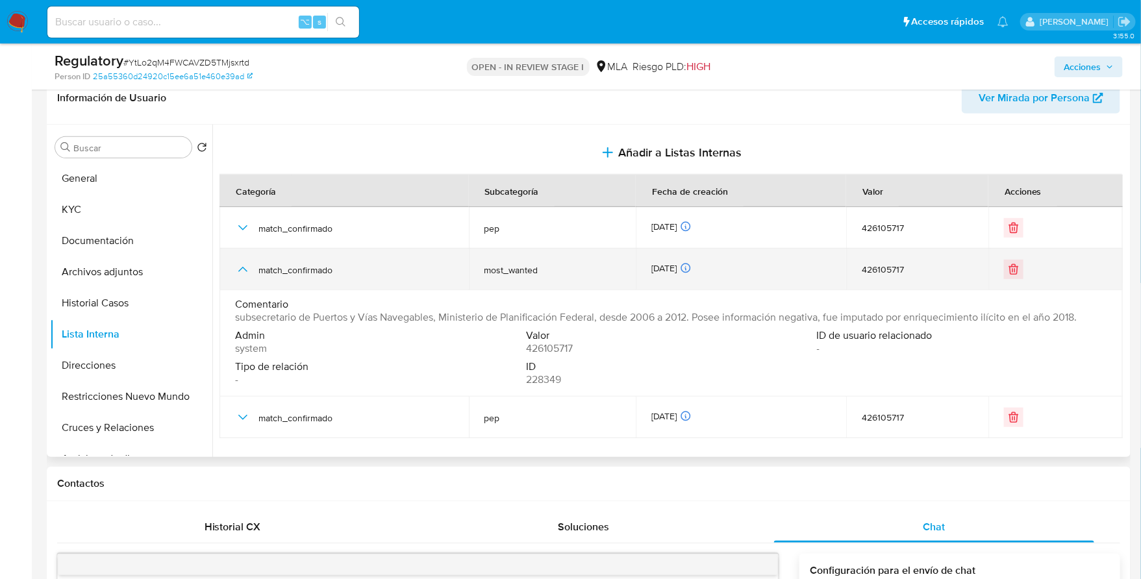
click at [238, 264] on icon "button" at bounding box center [243, 270] width 16 height 16
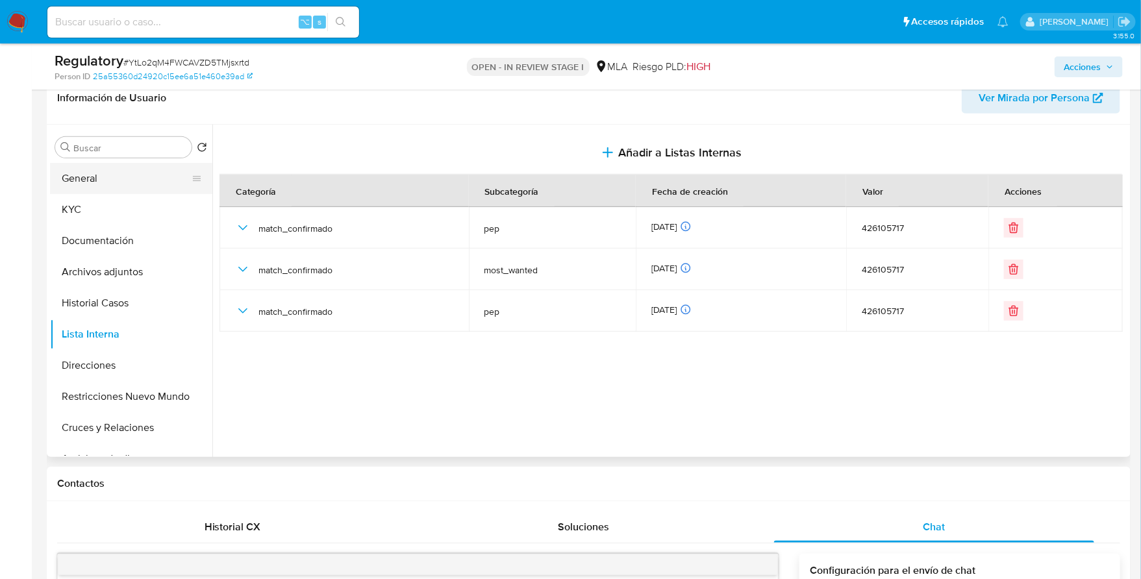
click at [116, 170] on button "General" at bounding box center [126, 178] width 152 height 31
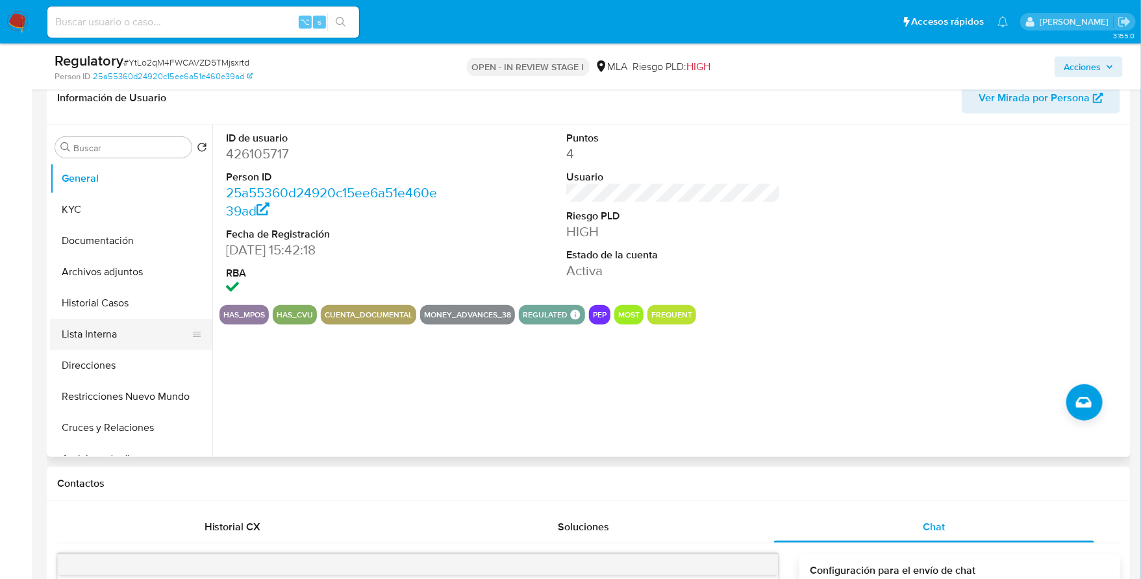
click at [105, 334] on button "Lista Interna" at bounding box center [126, 334] width 152 height 31
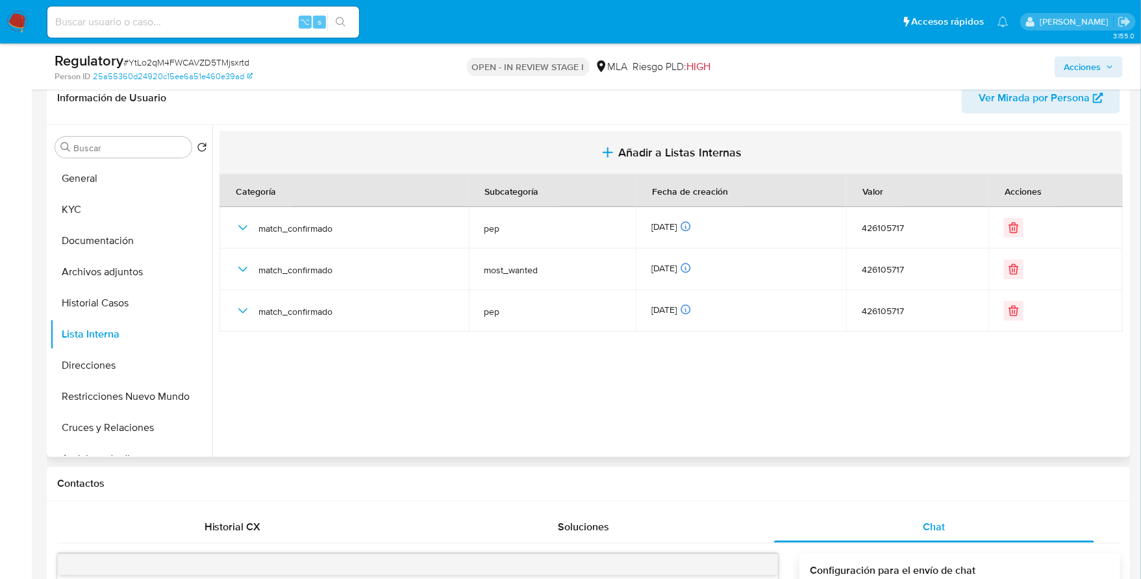
click at [658, 145] on span "Añadir a Listas Internas" at bounding box center [679, 152] width 123 height 14
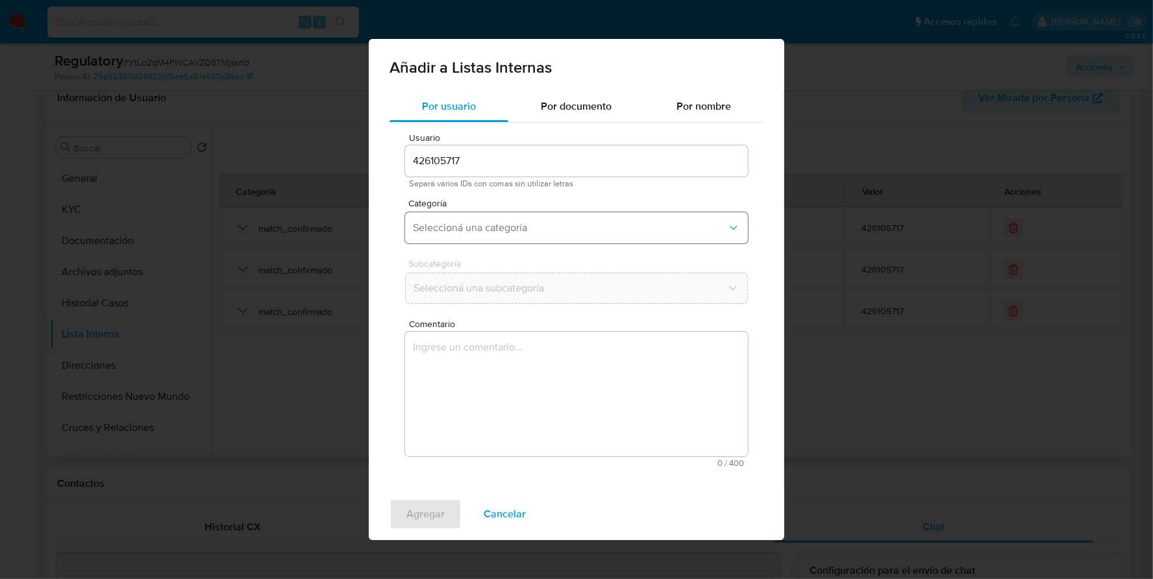
click at [500, 229] on span "Seleccioná una categoría" at bounding box center [570, 227] width 314 height 13
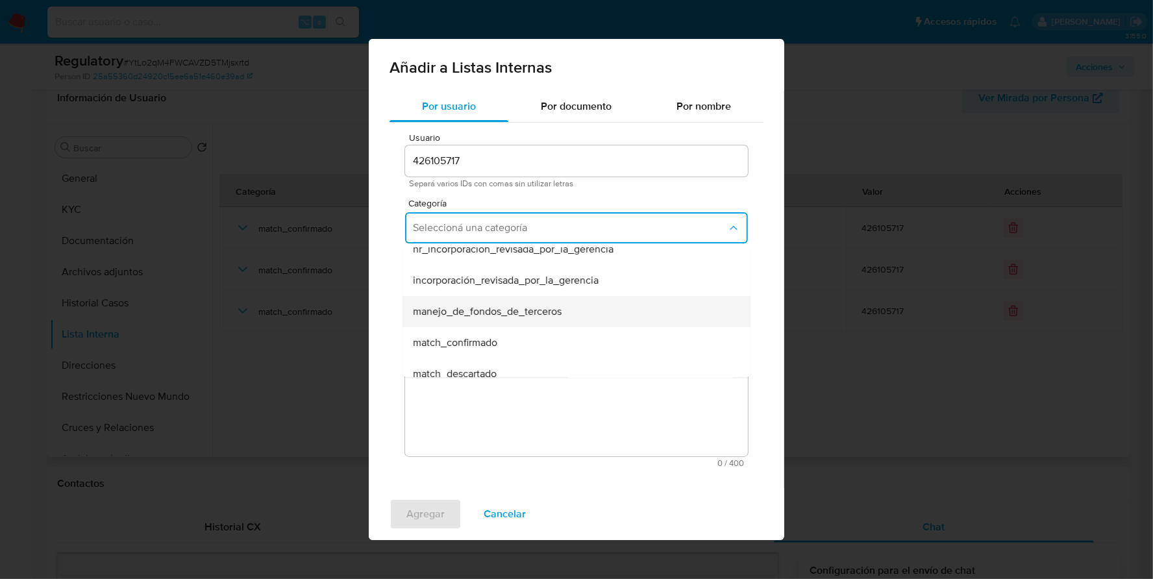
scroll to position [30, 0]
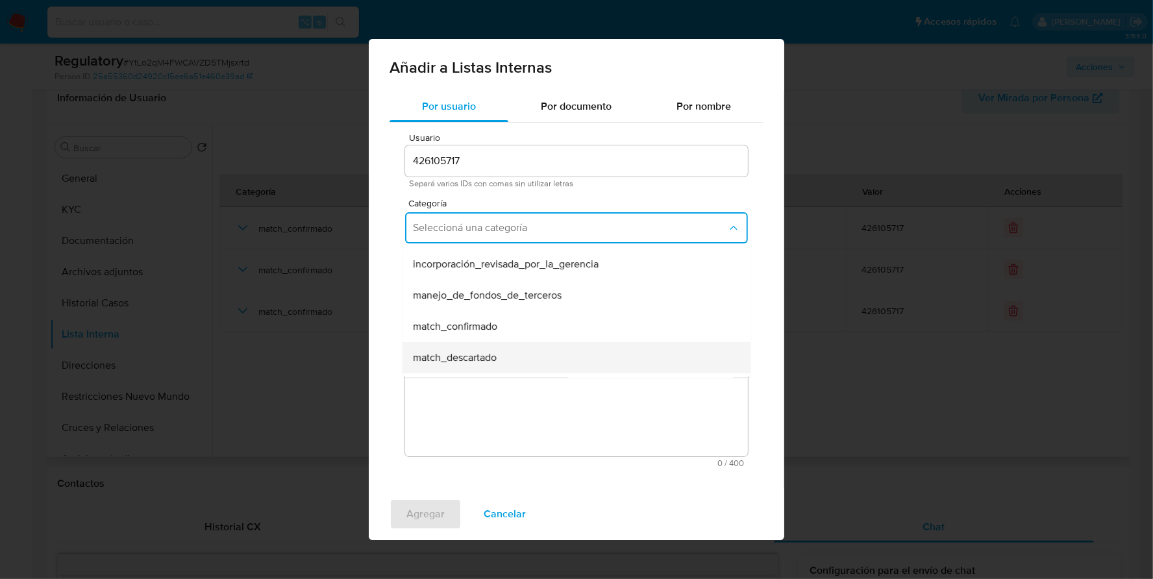
click at [505, 343] on div "match_descartado" at bounding box center [572, 357] width 319 height 31
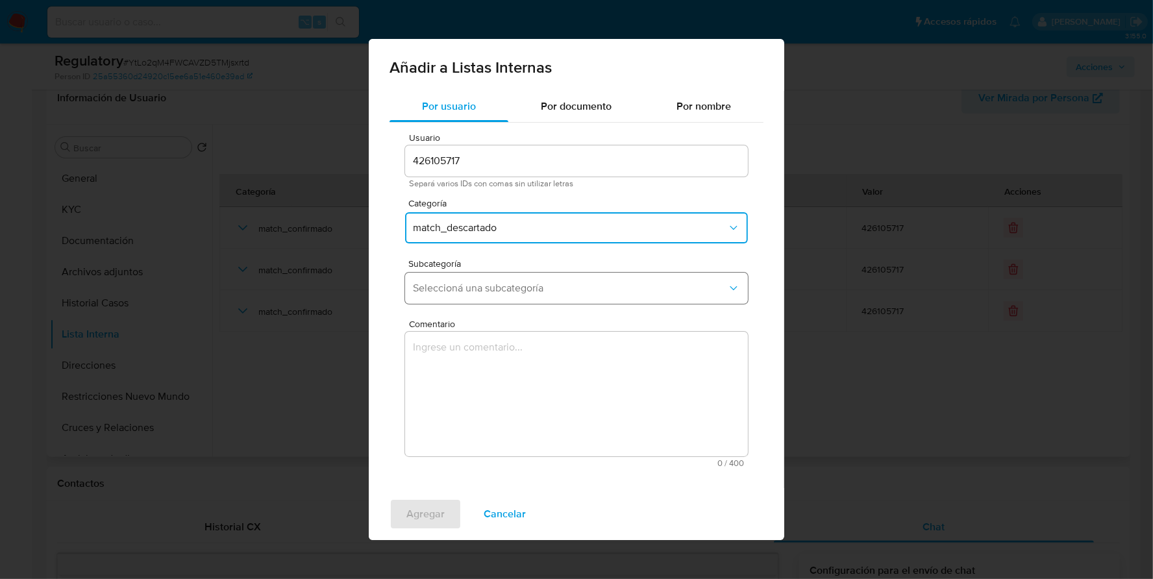
click at [514, 293] on span "Seleccioná una subcategoría" at bounding box center [570, 288] width 314 height 13
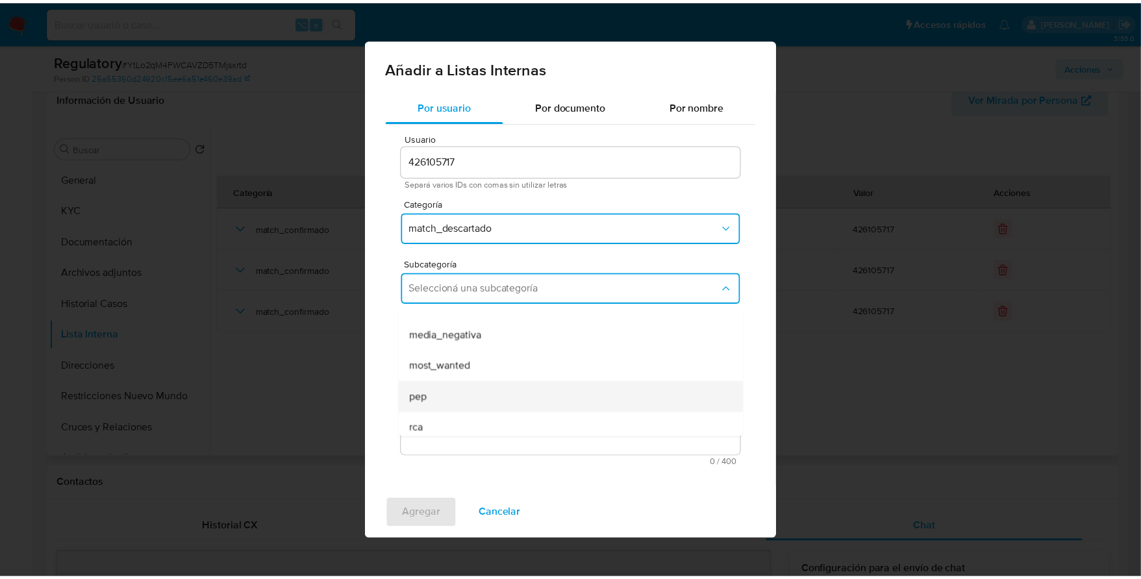
scroll to position [88, 0]
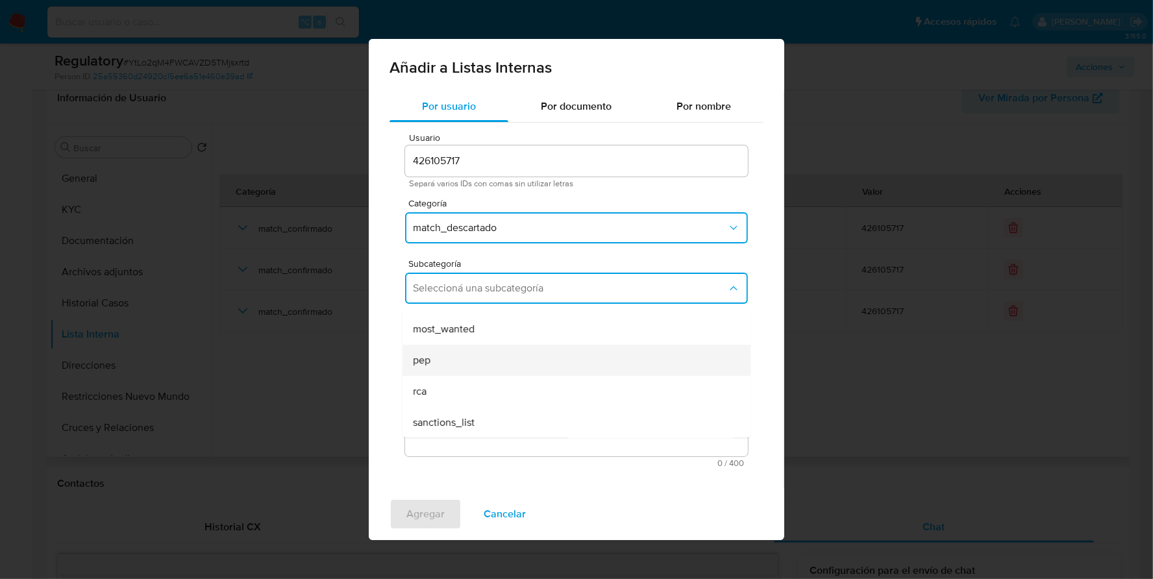
click at [460, 365] on div "pep" at bounding box center [572, 360] width 319 height 31
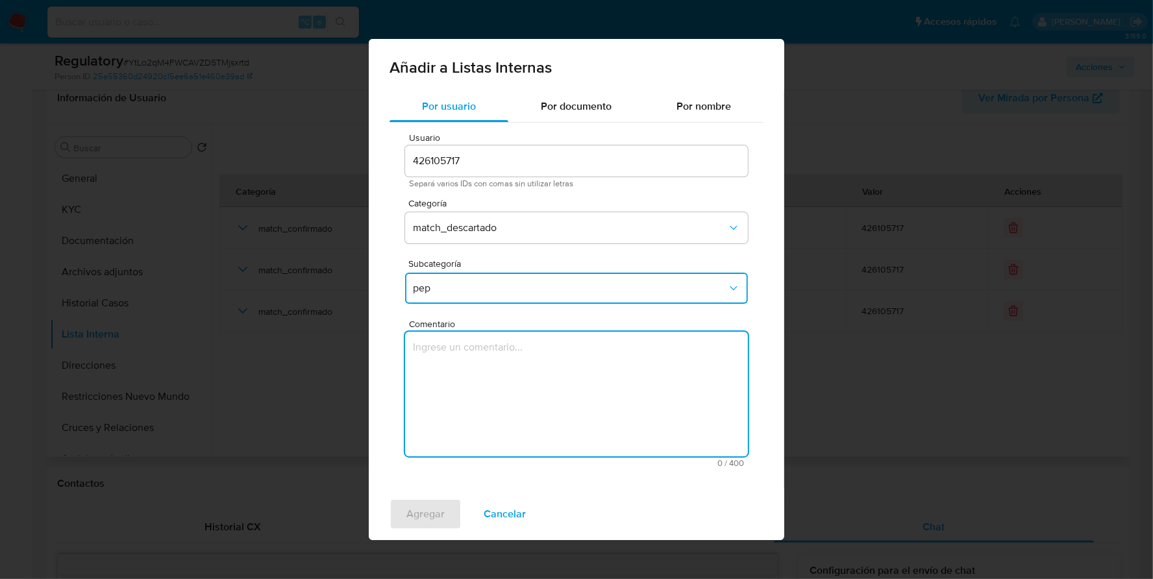
click at [499, 385] on textarea "Comentario" at bounding box center [576, 394] width 343 height 125
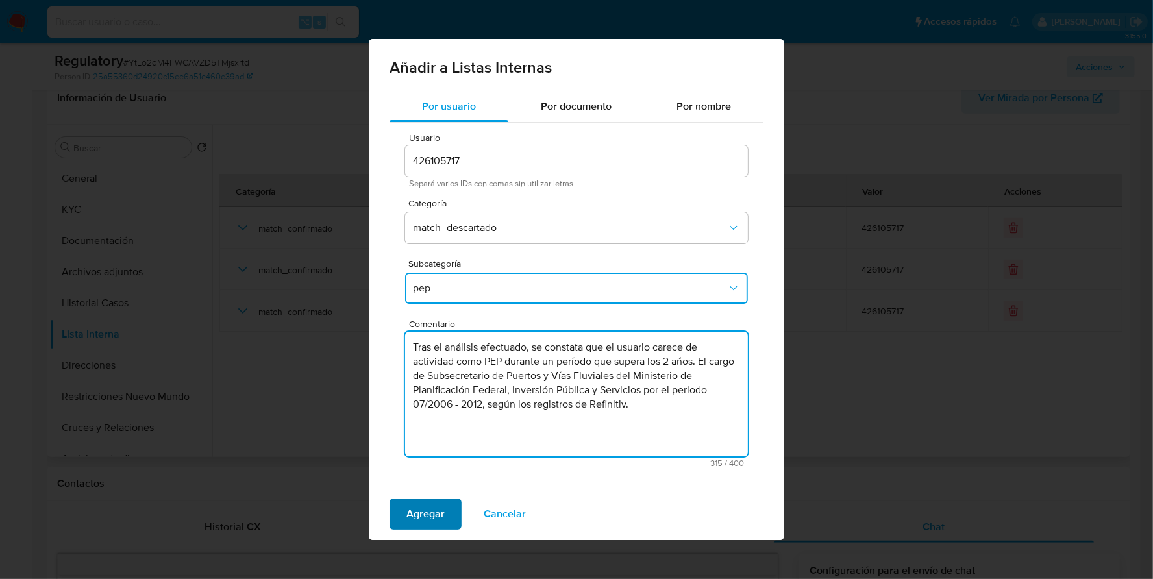
type textarea "Tras el análisis efectuado, se constata que el usuario carece de actividad como…"
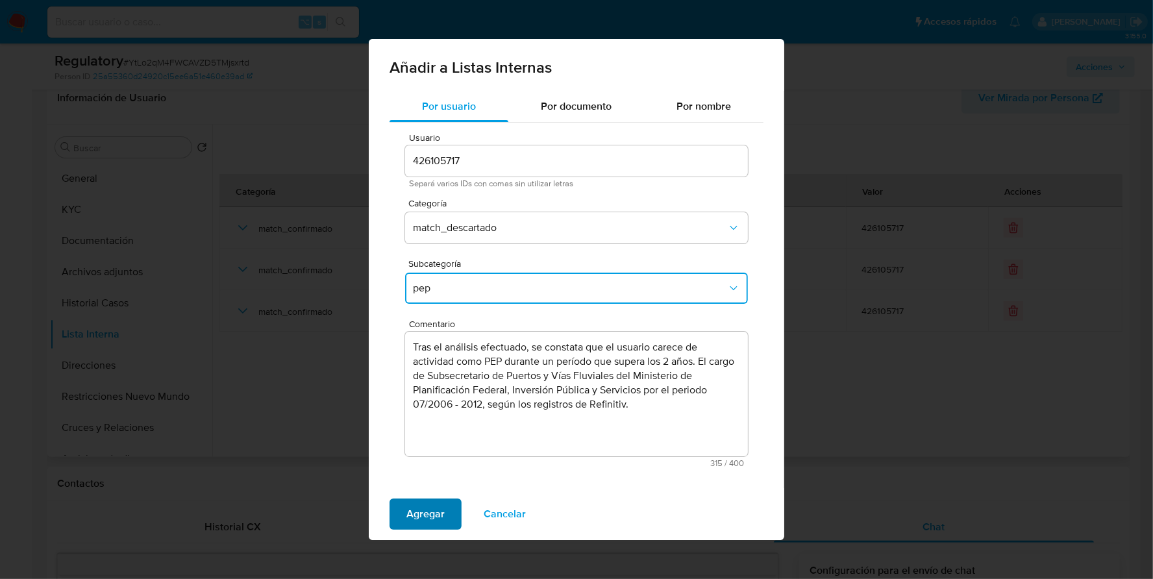
click at [417, 516] on span "Agregar" at bounding box center [425, 514] width 38 height 29
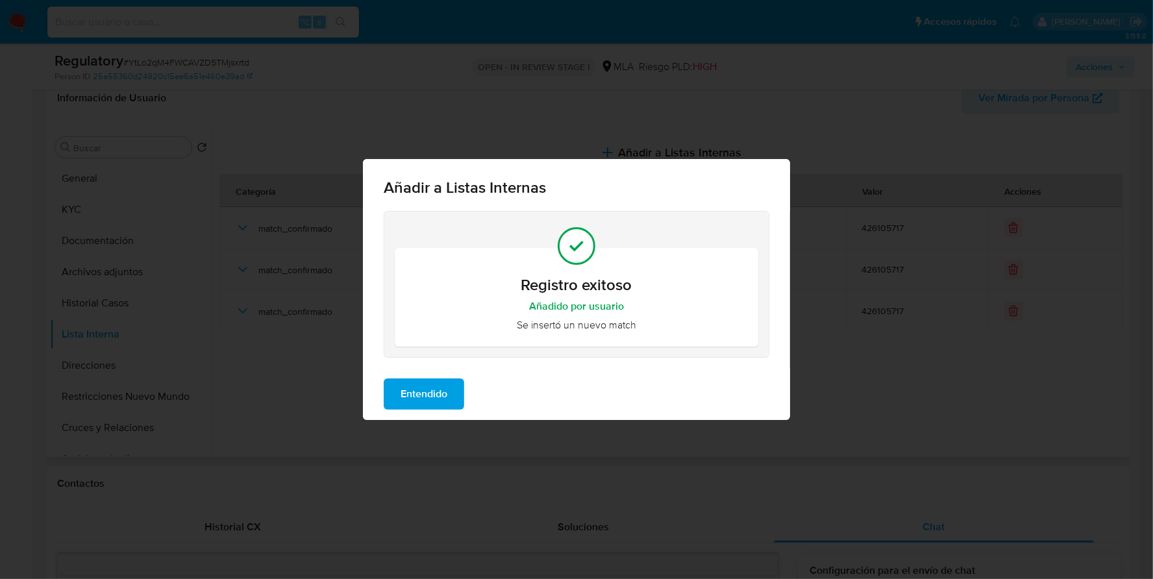
click at [440, 395] on span "Entendido" at bounding box center [424, 394] width 47 height 29
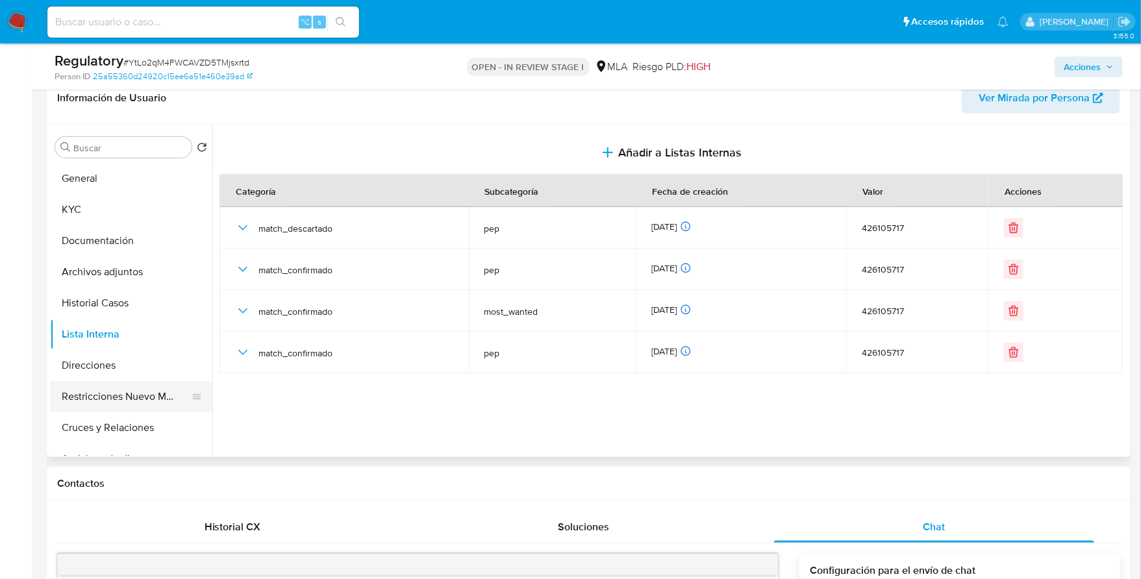
click at [104, 397] on button "Restricciones Nuevo Mundo" at bounding box center [126, 396] width 152 height 31
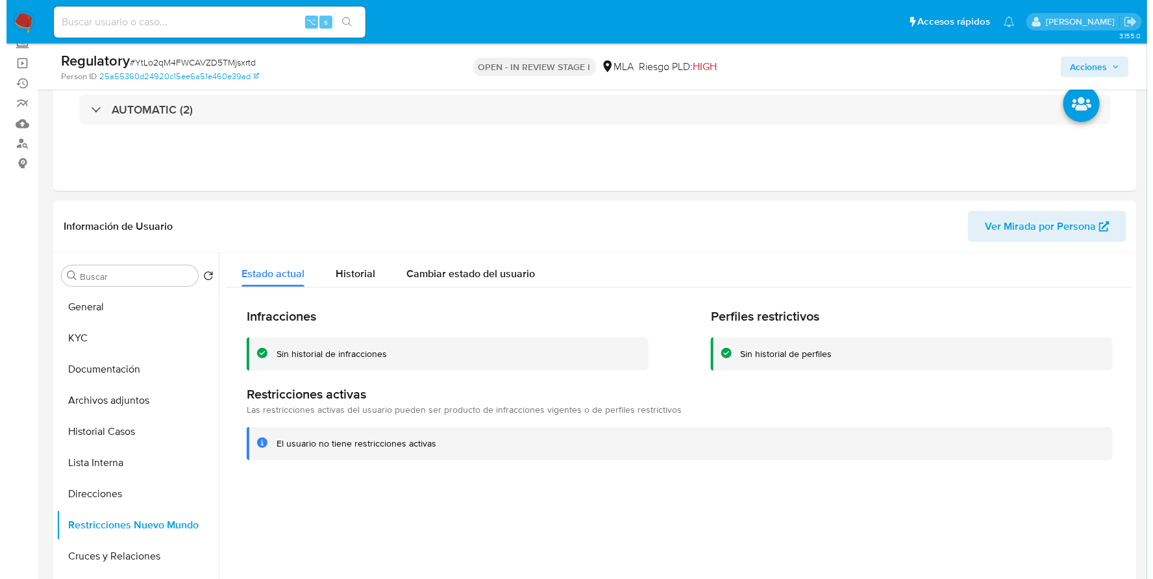
scroll to position [0, 0]
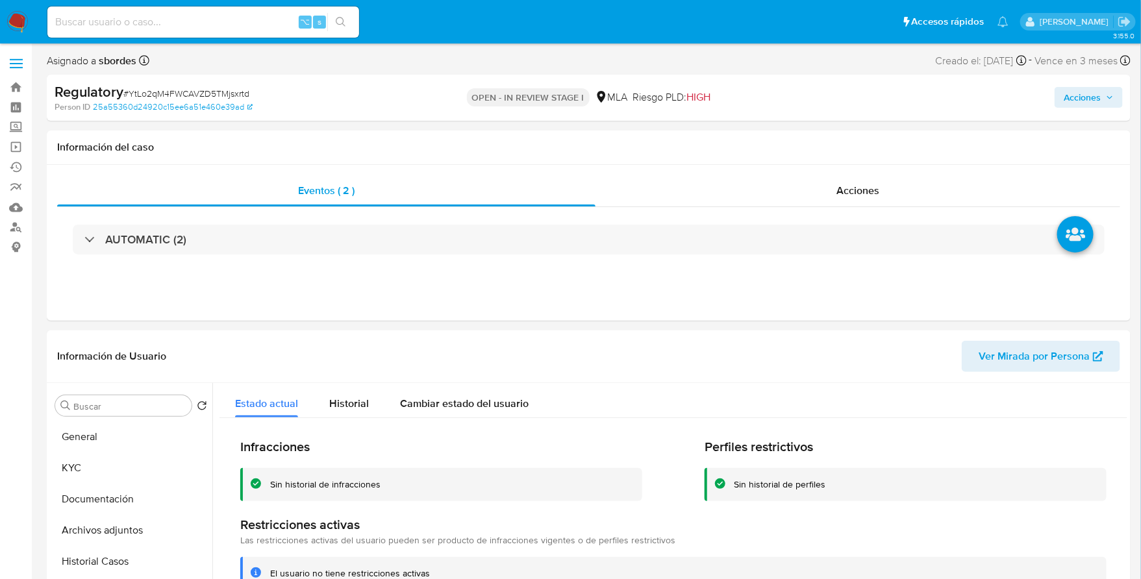
click at [1083, 87] on span "Acciones" at bounding box center [1081, 97] width 37 height 21
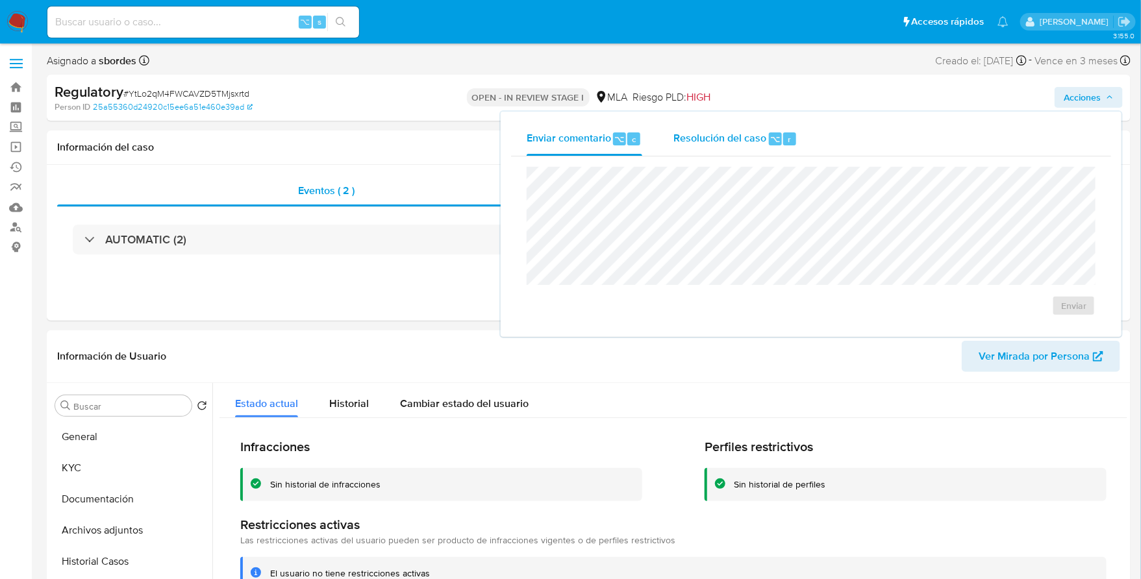
click at [693, 143] on span "Resolución del caso" at bounding box center [719, 138] width 93 height 15
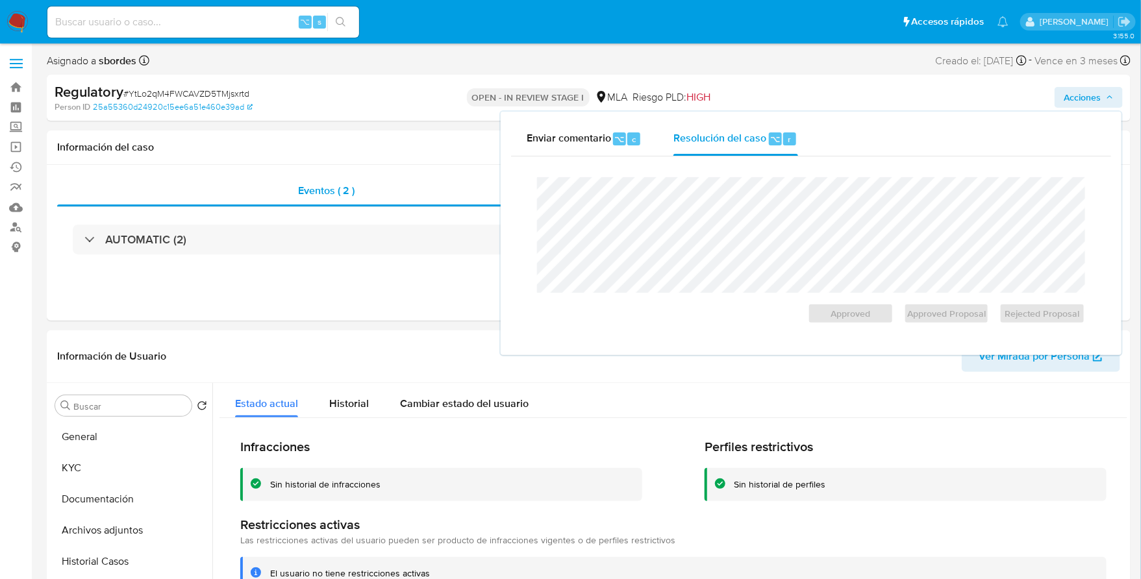
click at [690, 166] on div "Cierre de caso Approved Approved Proposal Rejected Proposal" at bounding box center [811, 250] width 600 height 188
click at [1055, 315] on span "Rejected Proposal" at bounding box center [1042, 313] width 68 height 18
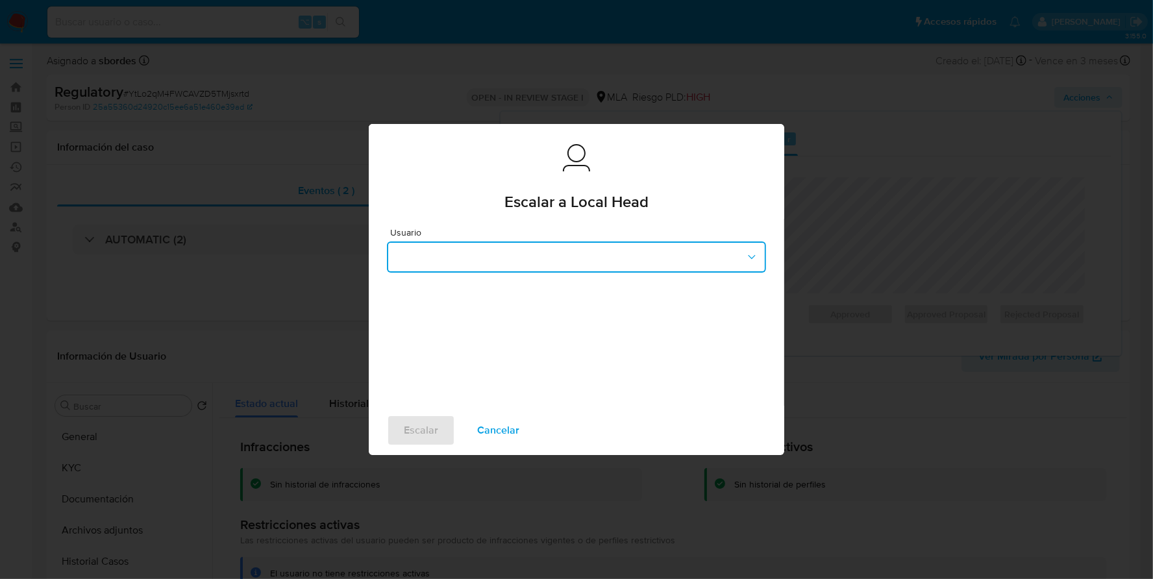
click at [553, 265] on button "button" at bounding box center [576, 256] width 379 height 31
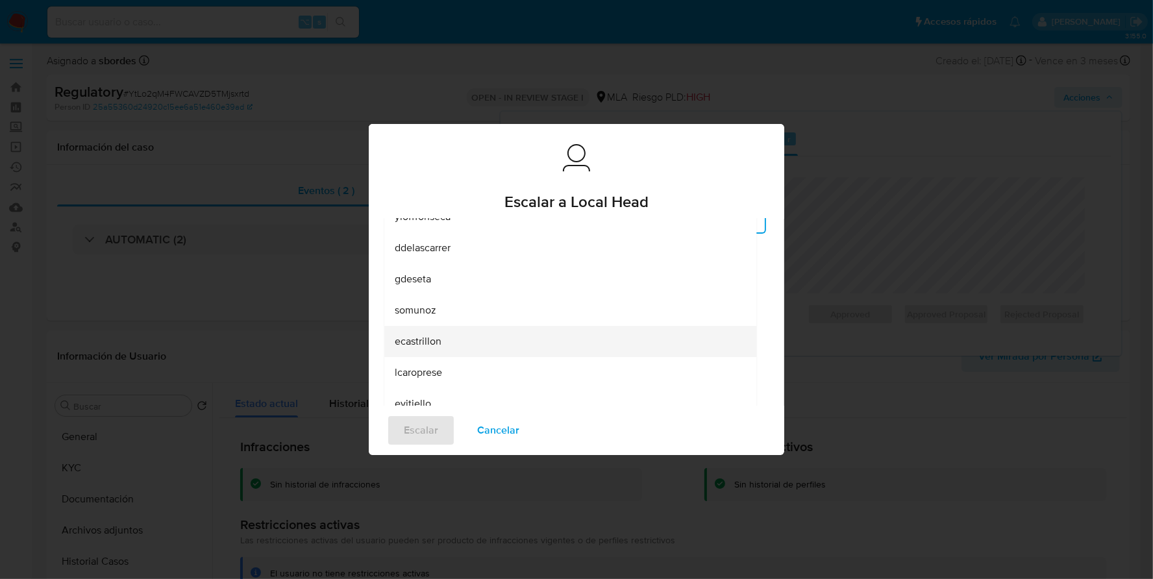
scroll to position [49, 0]
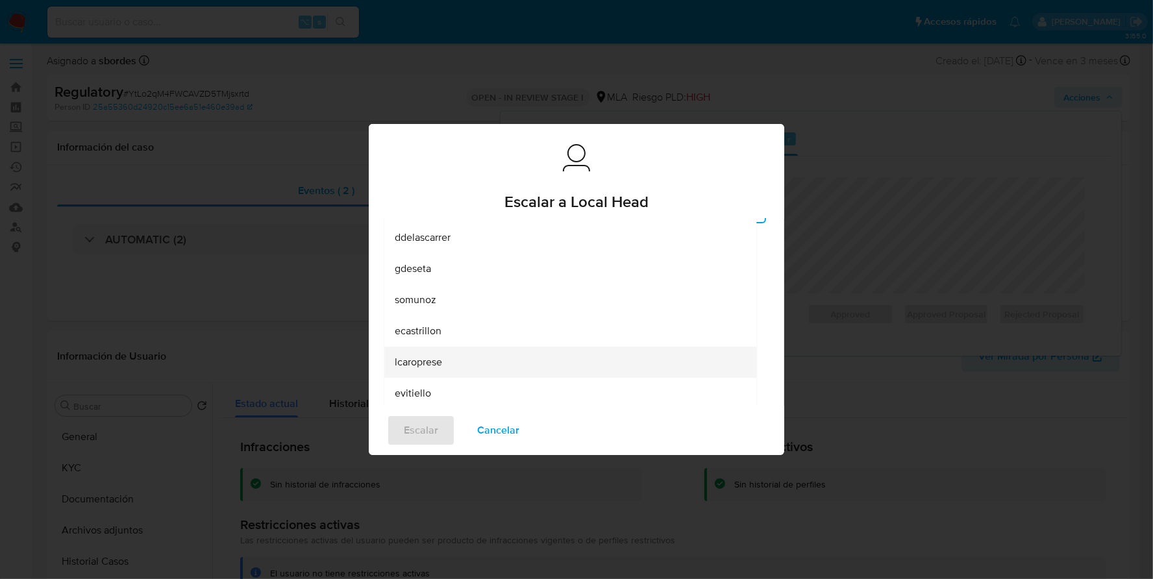
click at [435, 352] on div "lcaroprese" at bounding box center [566, 362] width 343 height 31
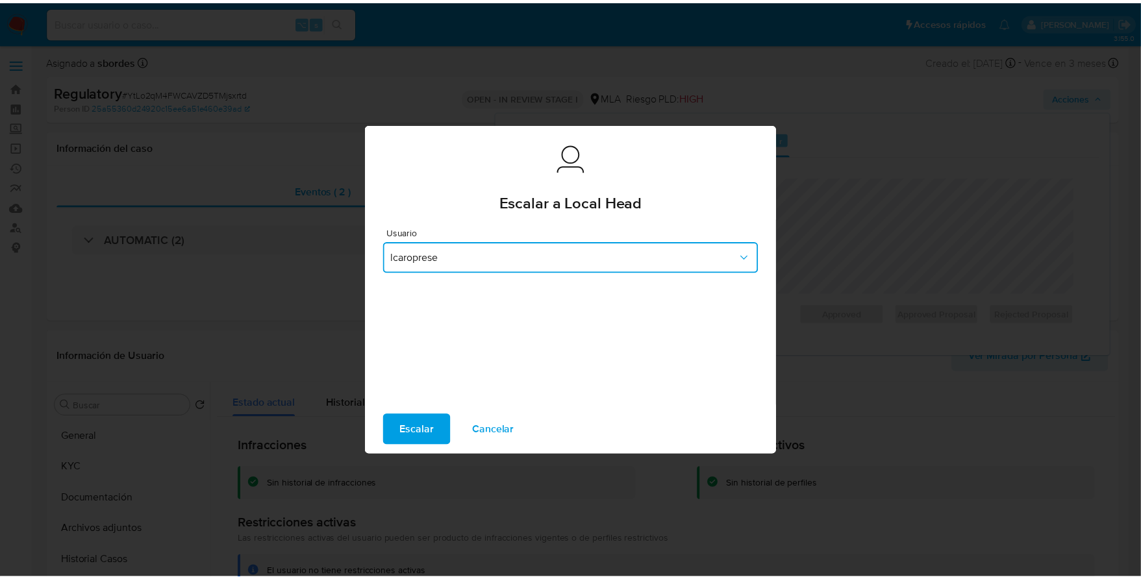
scroll to position [0, 0]
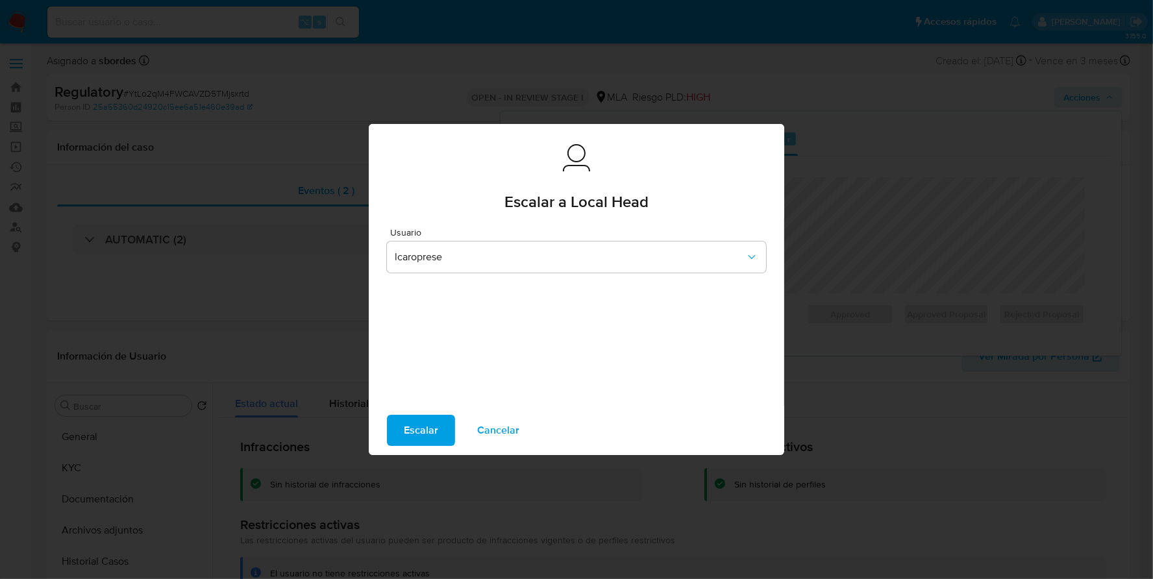
click at [410, 419] on span "Escalar" at bounding box center [421, 430] width 34 height 29
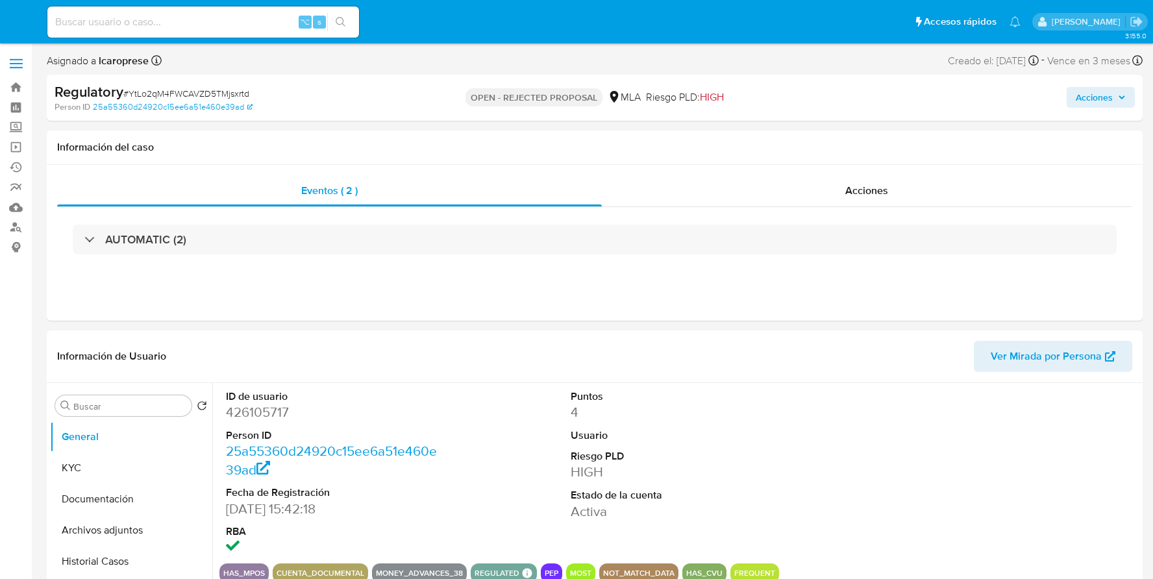
select select "10"
